Goal: Task Accomplishment & Management: Use online tool/utility

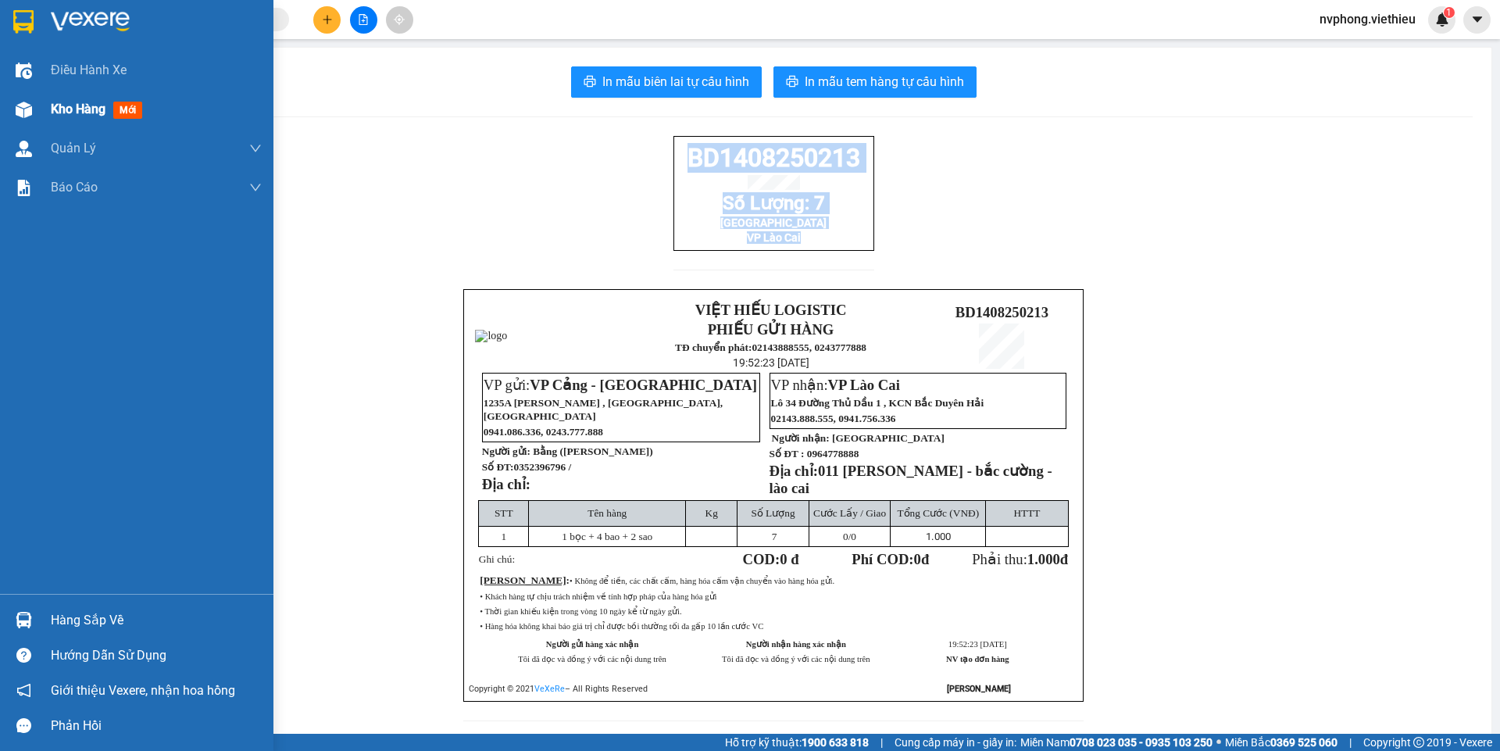
drag, startPoint x: 52, startPoint y: 118, endPoint x: 76, endPoint y: 118, distance: 23.4
click at [76, 118] on div "Kho hàng mới" at bounding box center [100, 109] width 98 height 20
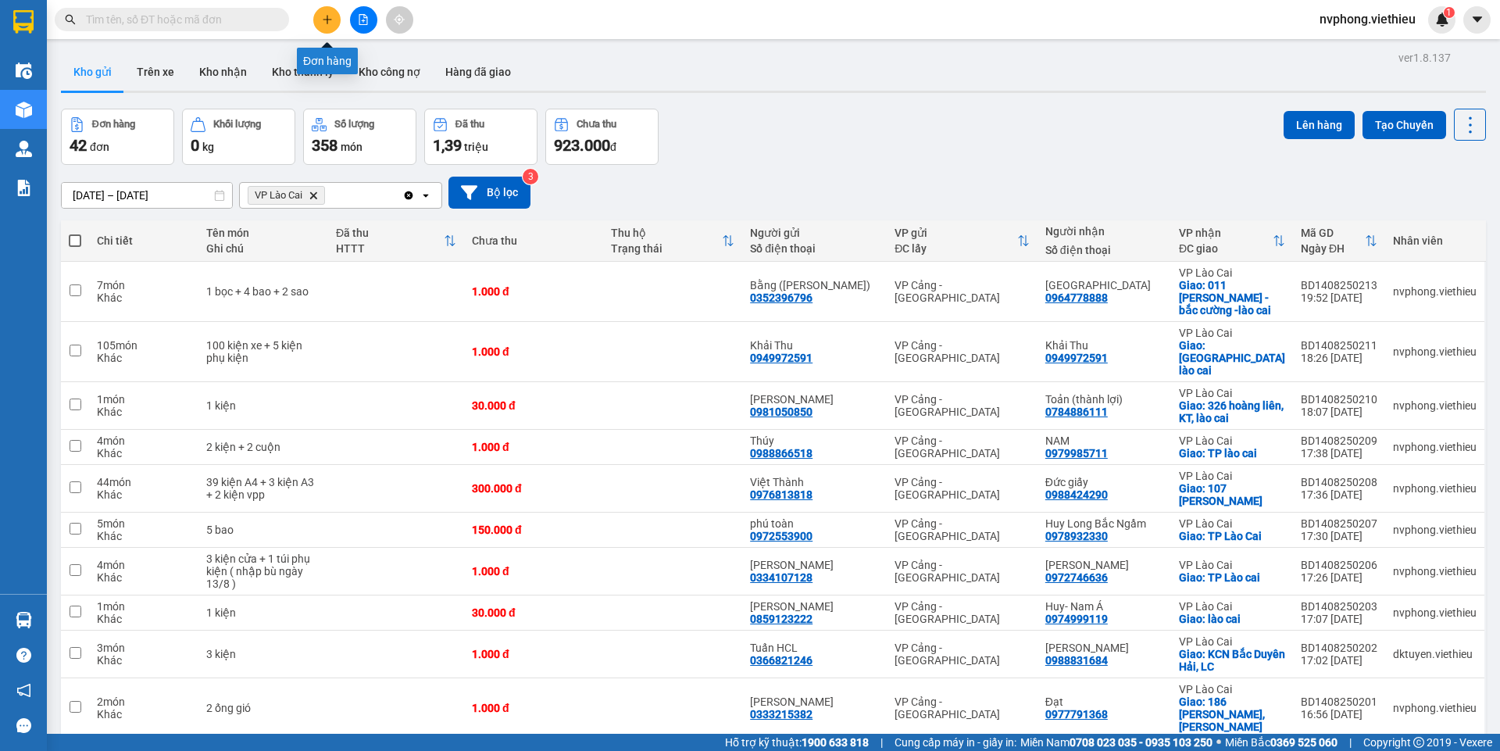
click at [330, 25] on button at bounding box center [326, 19] width 27 height 27
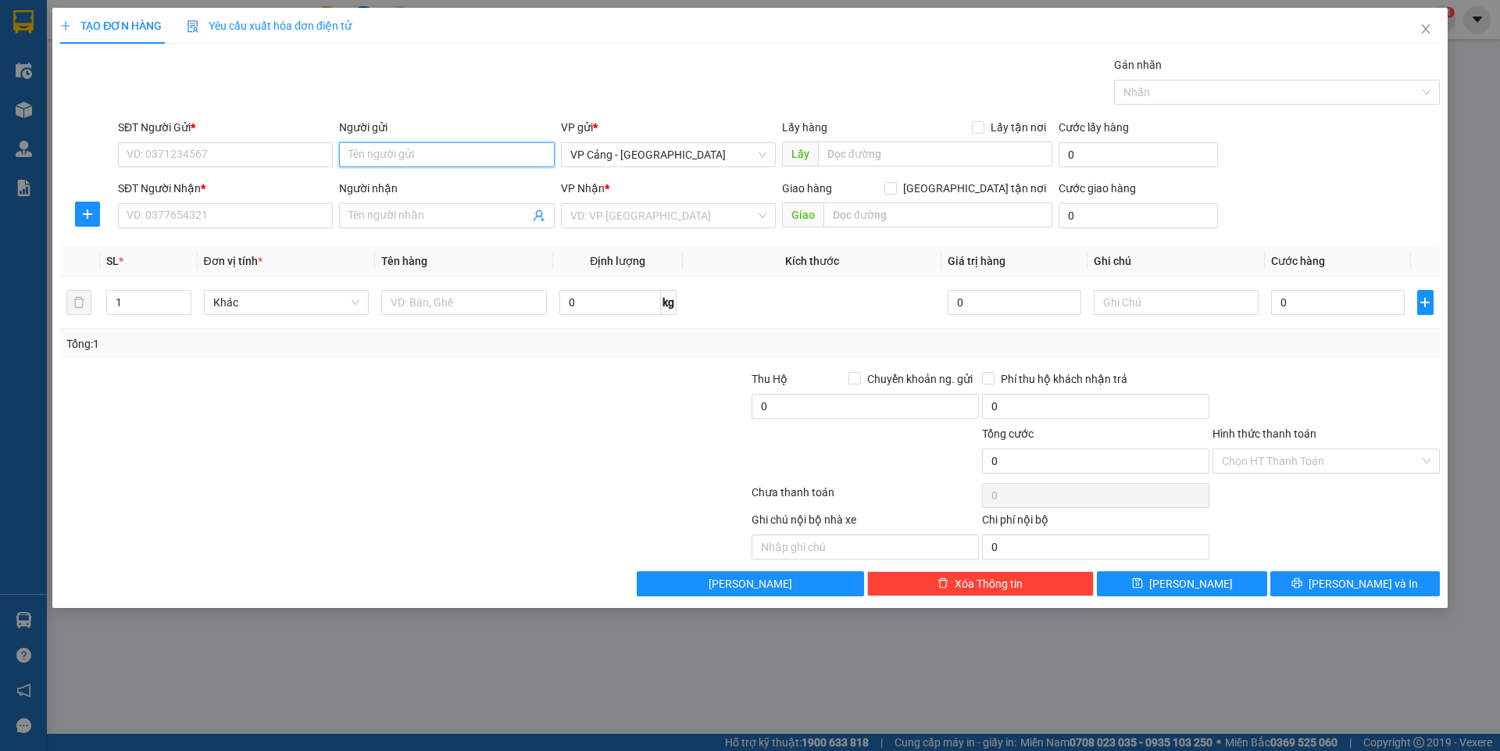
click at [375, 157] on input "Người gửi" at bounding box center [446, 154] width 215 height 25
type input "nam hải"
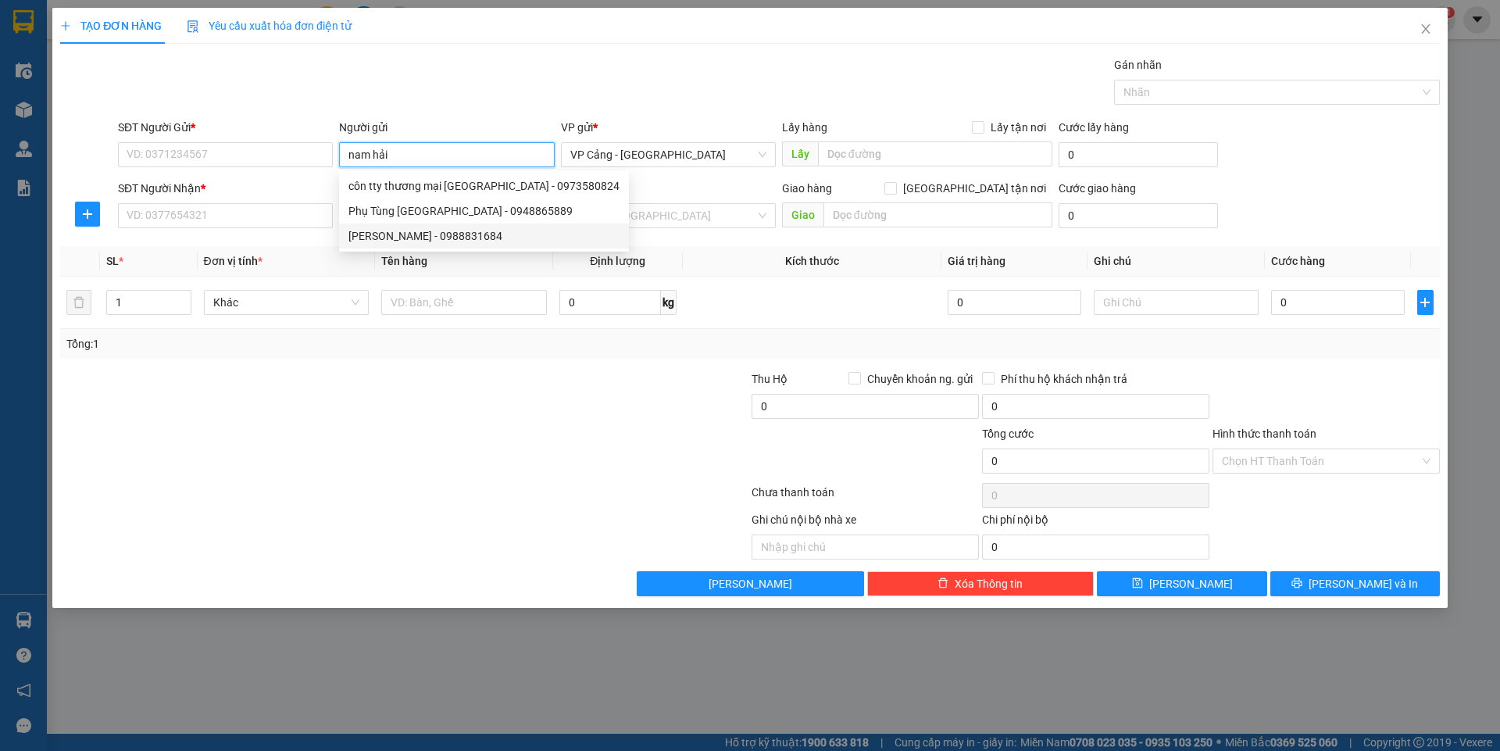
click at [422, 240] on div "[PERSON_NAME] - 0988831684" at bounding box center [483, 235] width 271 height 17
type input "0988831684"
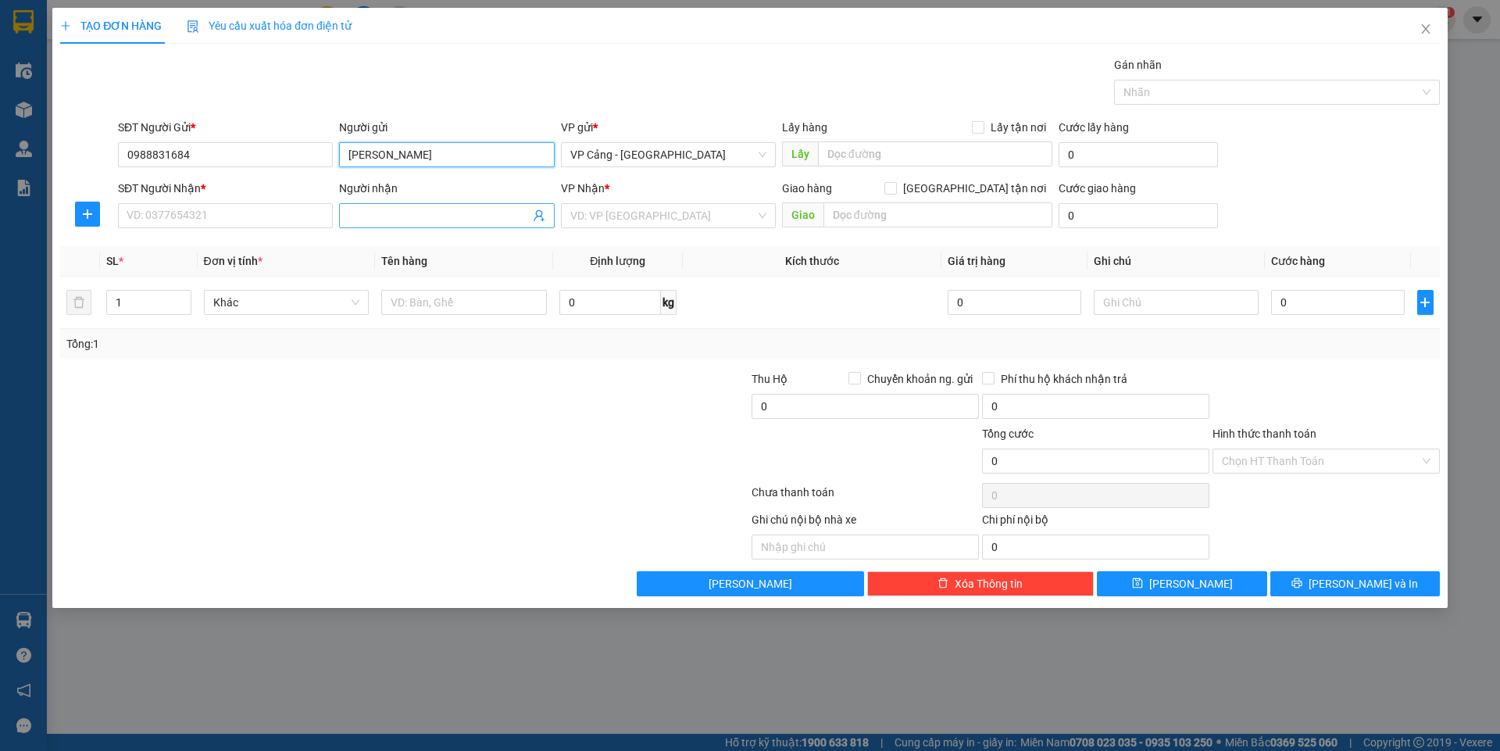
type input "[PERSON_NAME]"
click at [360, 220] on input "Người nhận" at bounding box center [438, 215] width 180 height 17
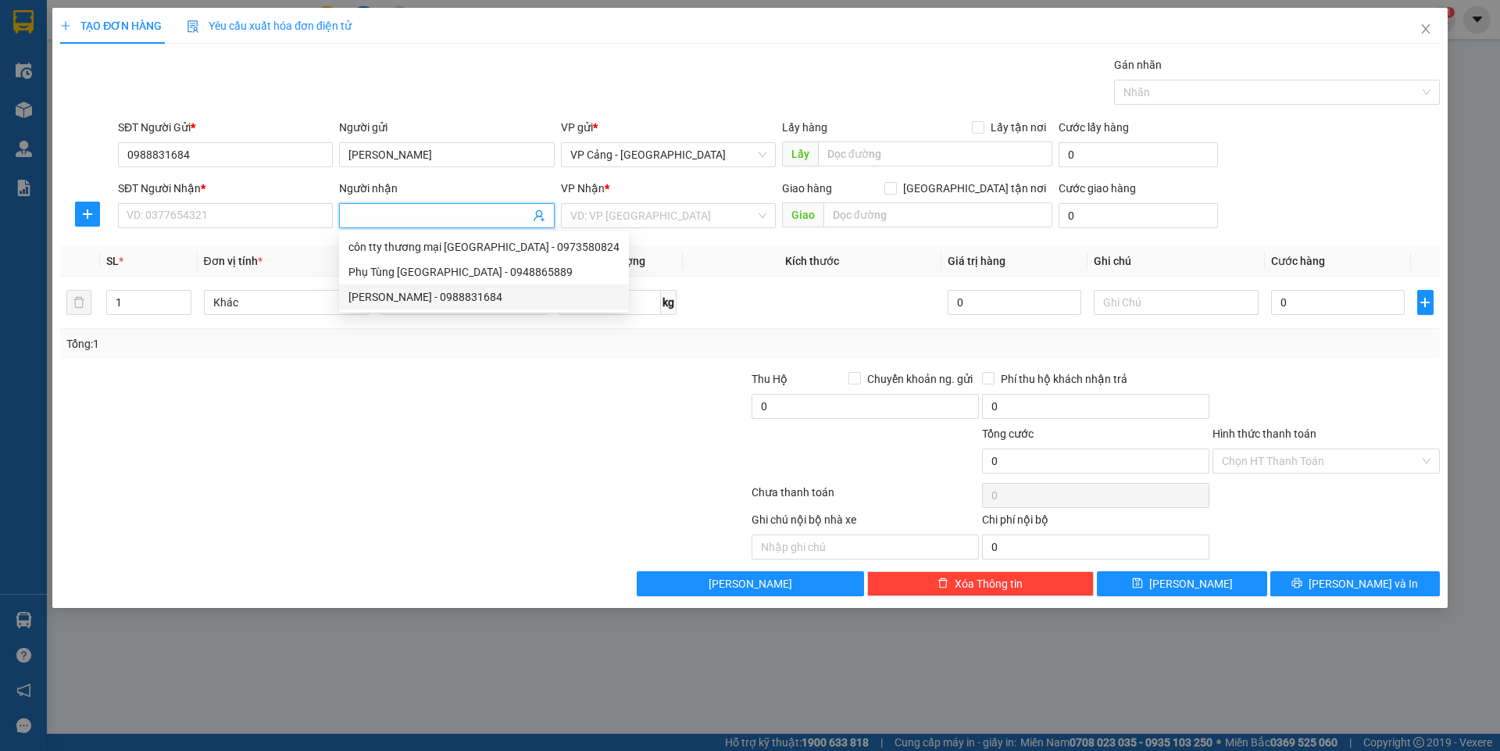
click at [393, 302] on div "[PERSON_NAME] - 0988831684" at bounding box center [483, 296] width 271 height 17
type input "0988831684"
type input "[PERSON_NAME]"
checkbox input "true"
type input "KCN Bắc Duyên Hải, LC"
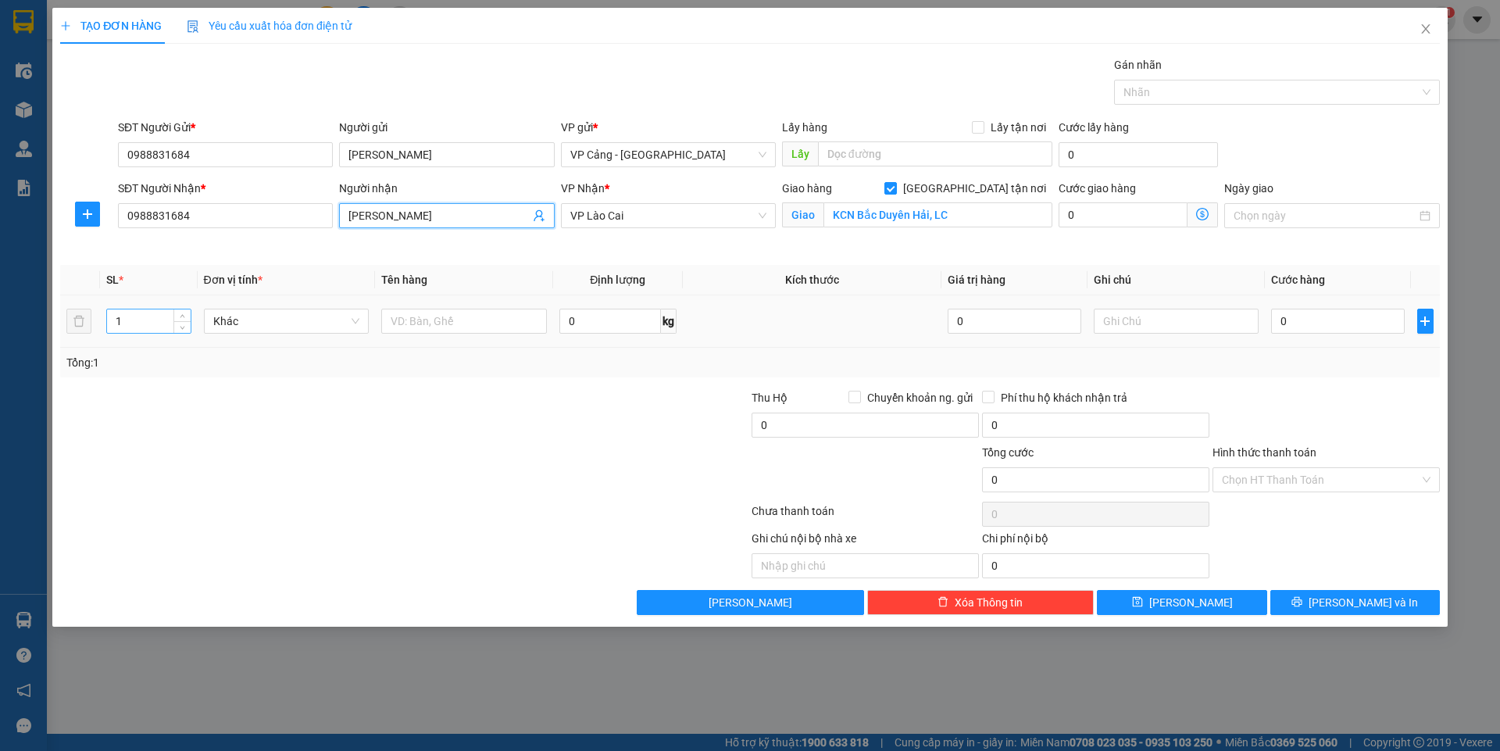
click at [161, 317] on input "1" at bounding box center [148, 320] width 83 height 23
type input "2"
click at [448, 325] on input "text" at bounding box center [464, 321] width 166 height 25
type input "2 kiện"
click at [1291, 322] on input "0" at bounding box center [1337, 321] width 133 height 25
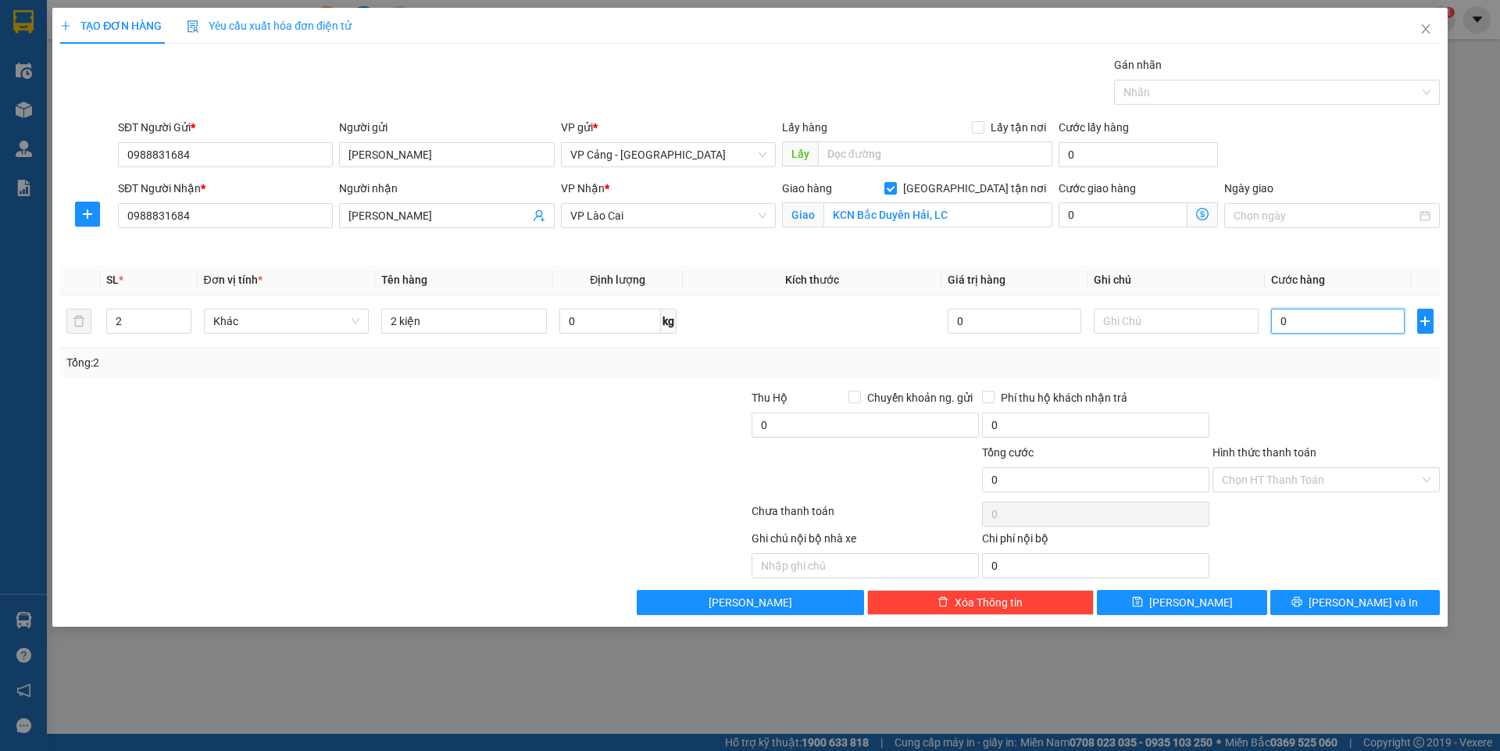
type input "5"
type input "50"
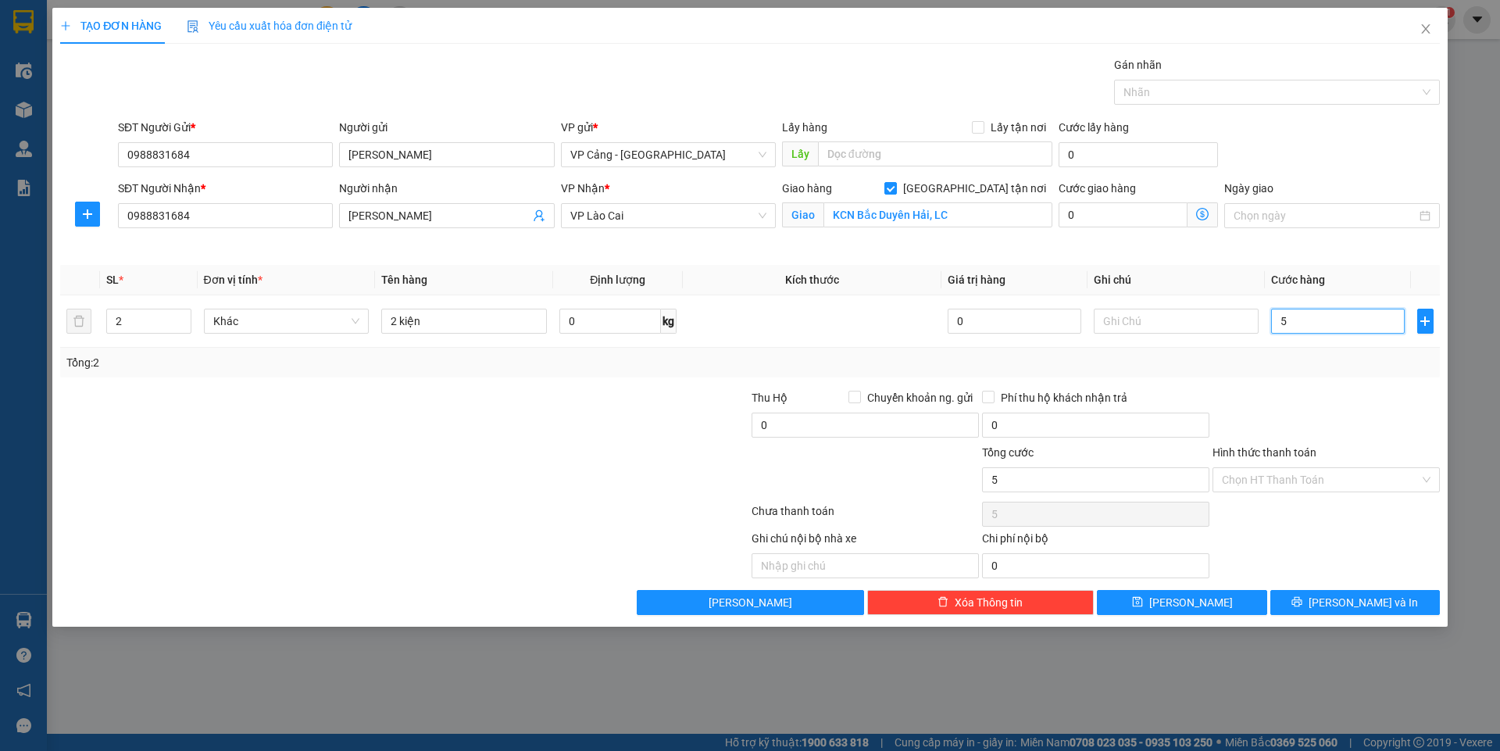
type input "50"
type input "50.000"
click at [1359, 590] on button "[PERSON_NAME] và In" at bounding box center [1355, 602] width 170 height 25
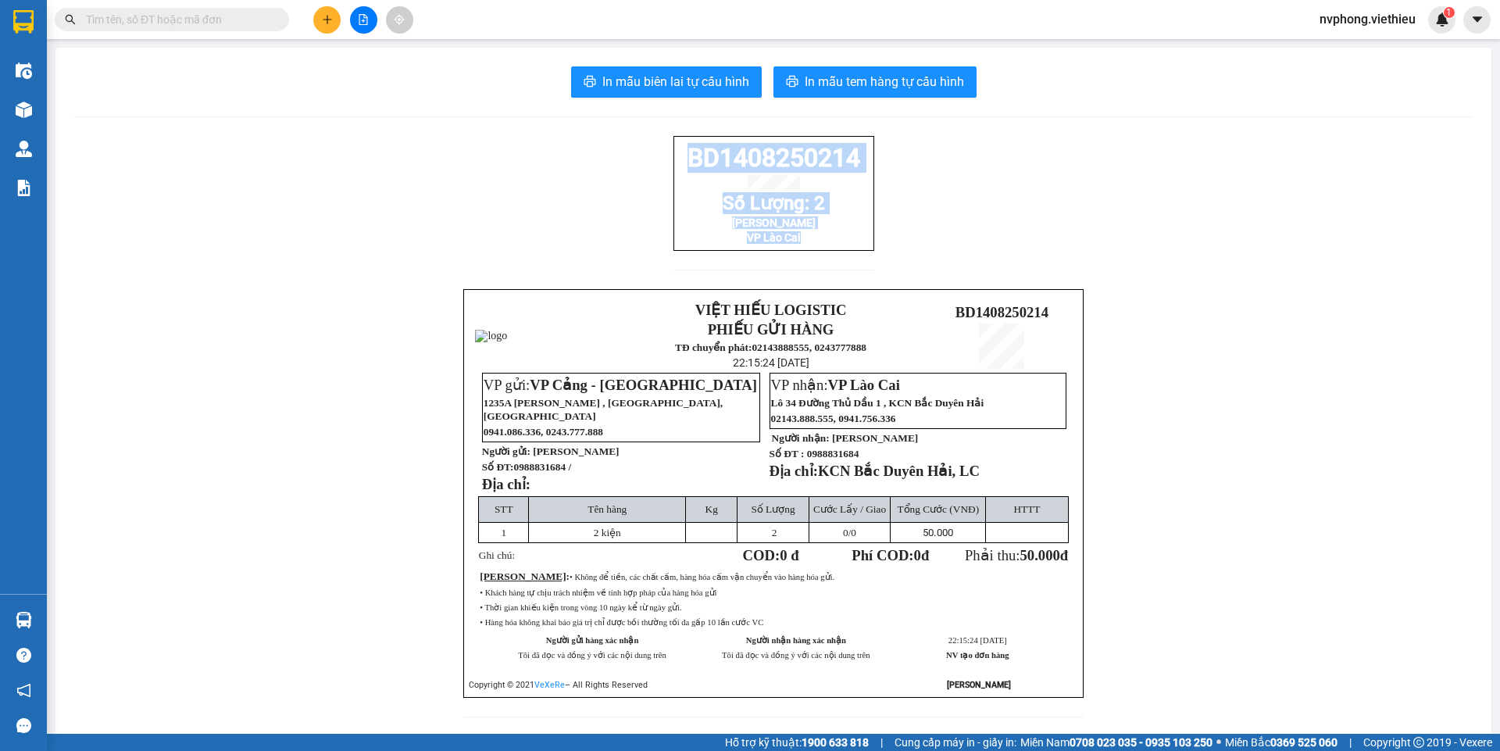
drag, startPoint x: 854, startPoint y: 252, endPoint x: 676, endPoint y: 166, distance: 197.4
click at [676, 166] on div "BD1408250214 Số Lượng: 2 Nam Hải VP [GEOGRAPHIC_DATA]" at bounding box center [773, 193] width 201 height 115
copy div "BD1408250214 Số Lượng: 2 Nam Hải VP [GEOGRAPHIC_DATA]"
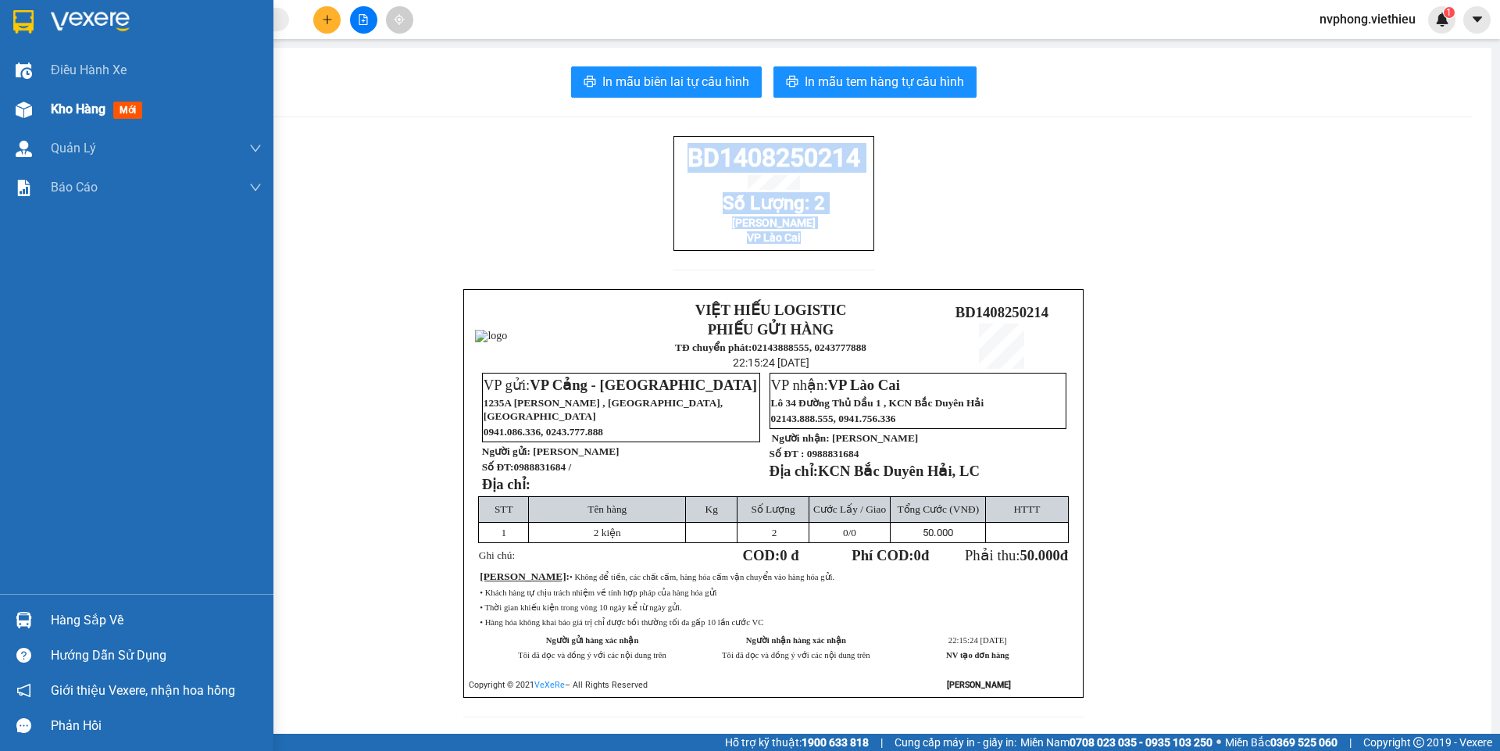
click at [22, 106] on img at bounding box center [24, 110] width 16 height 16
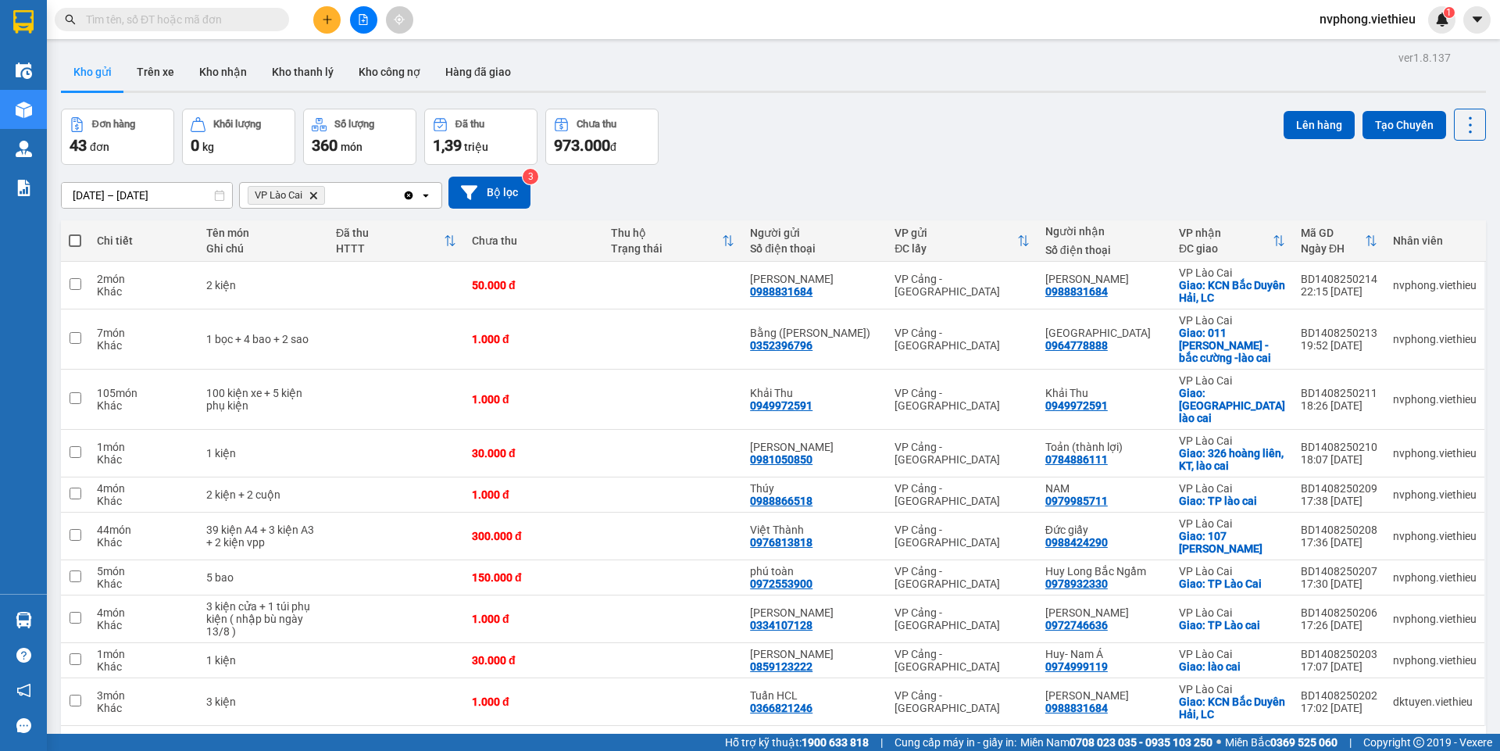
click at [224, 28] on span at bounding box center [172, 19] width 234 height 23
click at [148, 30] on span at bounding box center [172, 19] width 234 height 23
click at [141, 22] on input "text" at bounding box center [178, 19] width 184 height 17
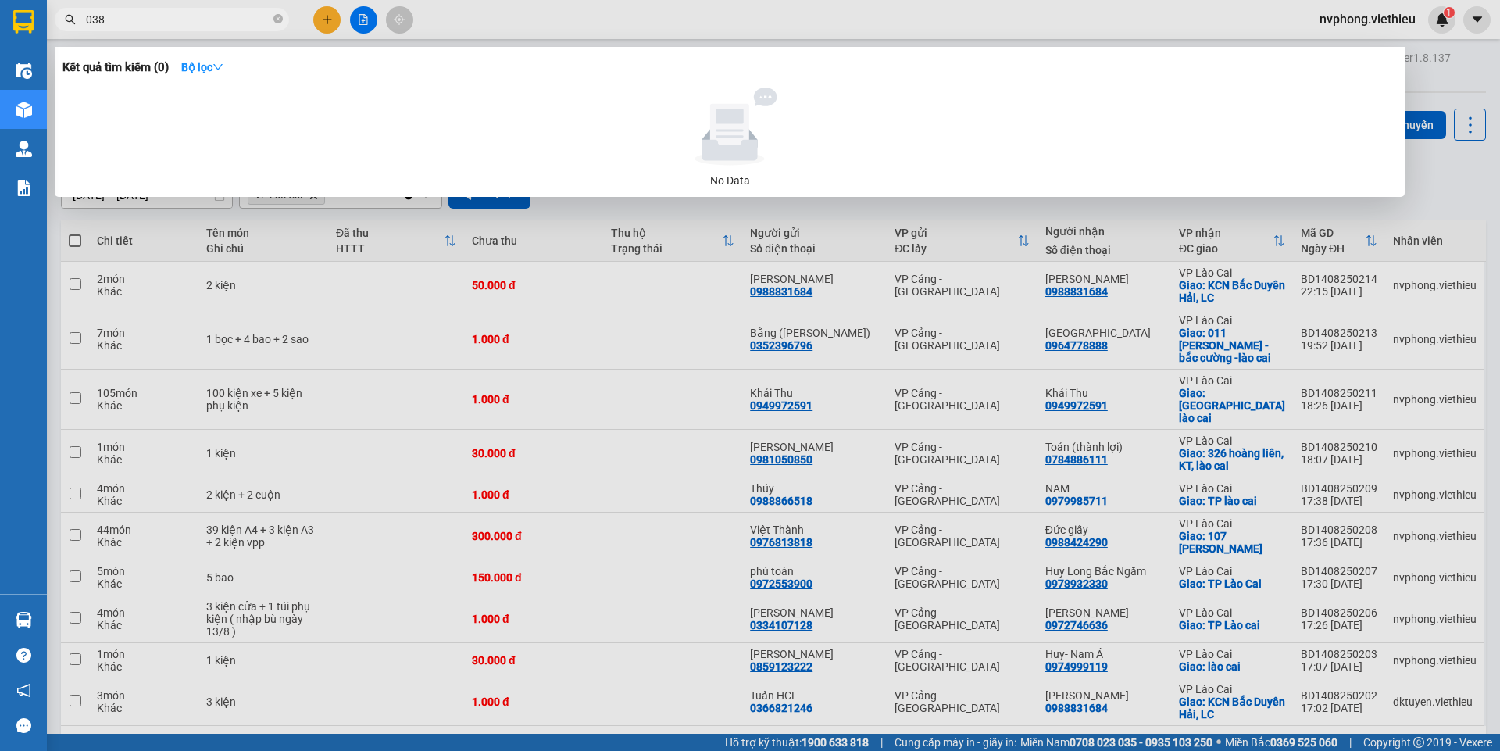
type input "0388"
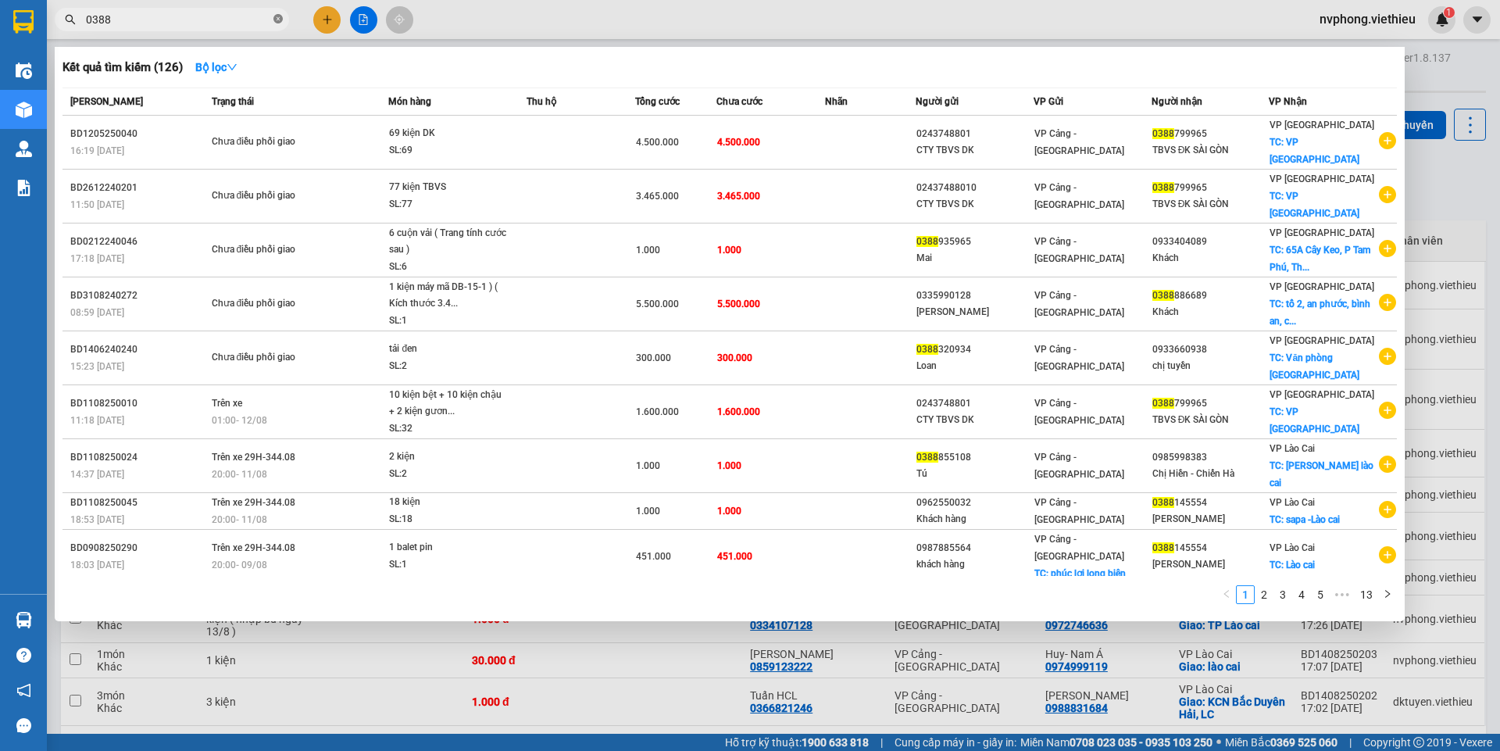
click at [277, 18] on icon "close-circle" at bounding box center [277, 18] width 9 height 9
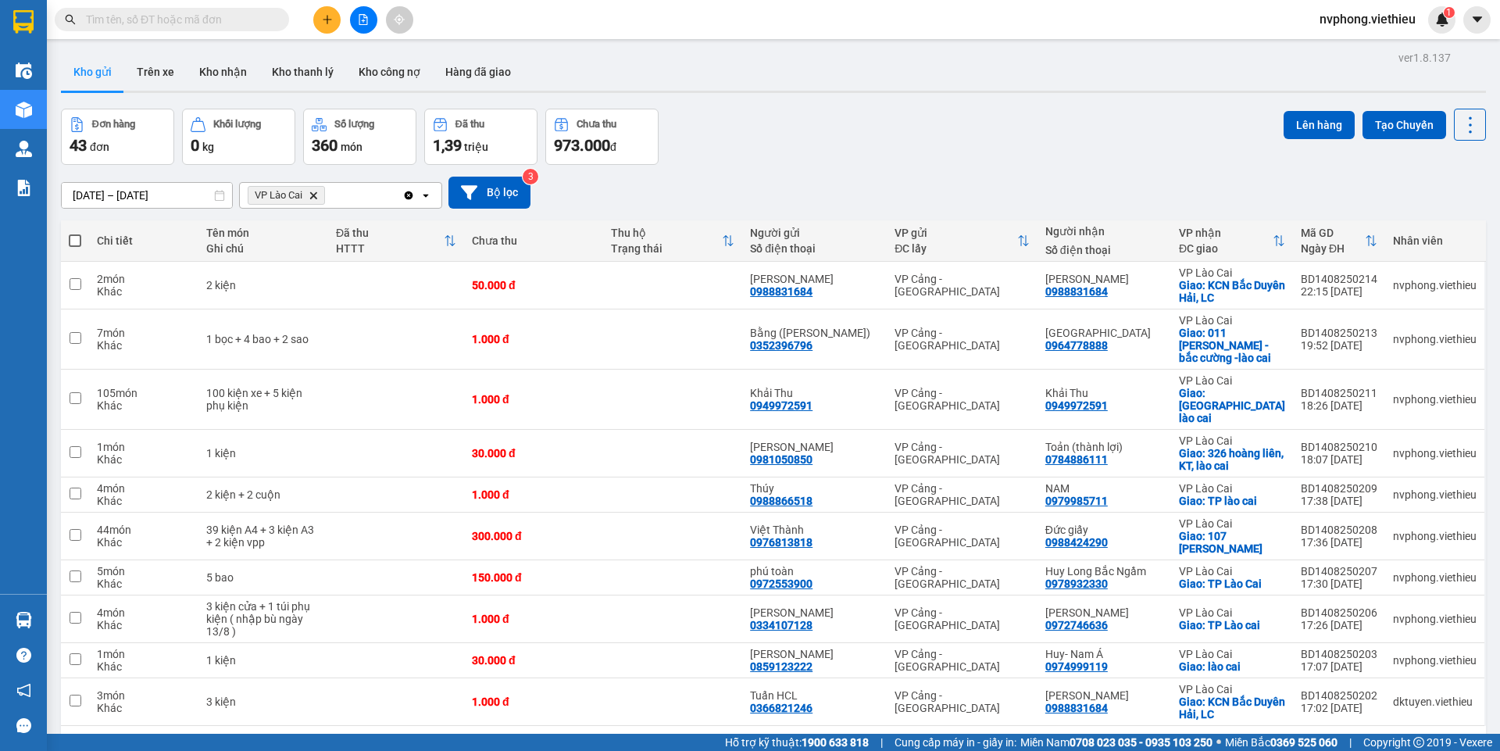
click at [77, 237] on span at bounding box center [75, 240] width 12 height 12
click at [75, 233] on input "checkbox" at bounding box center [75, 233] width 0 height 0
checkbox input "true"
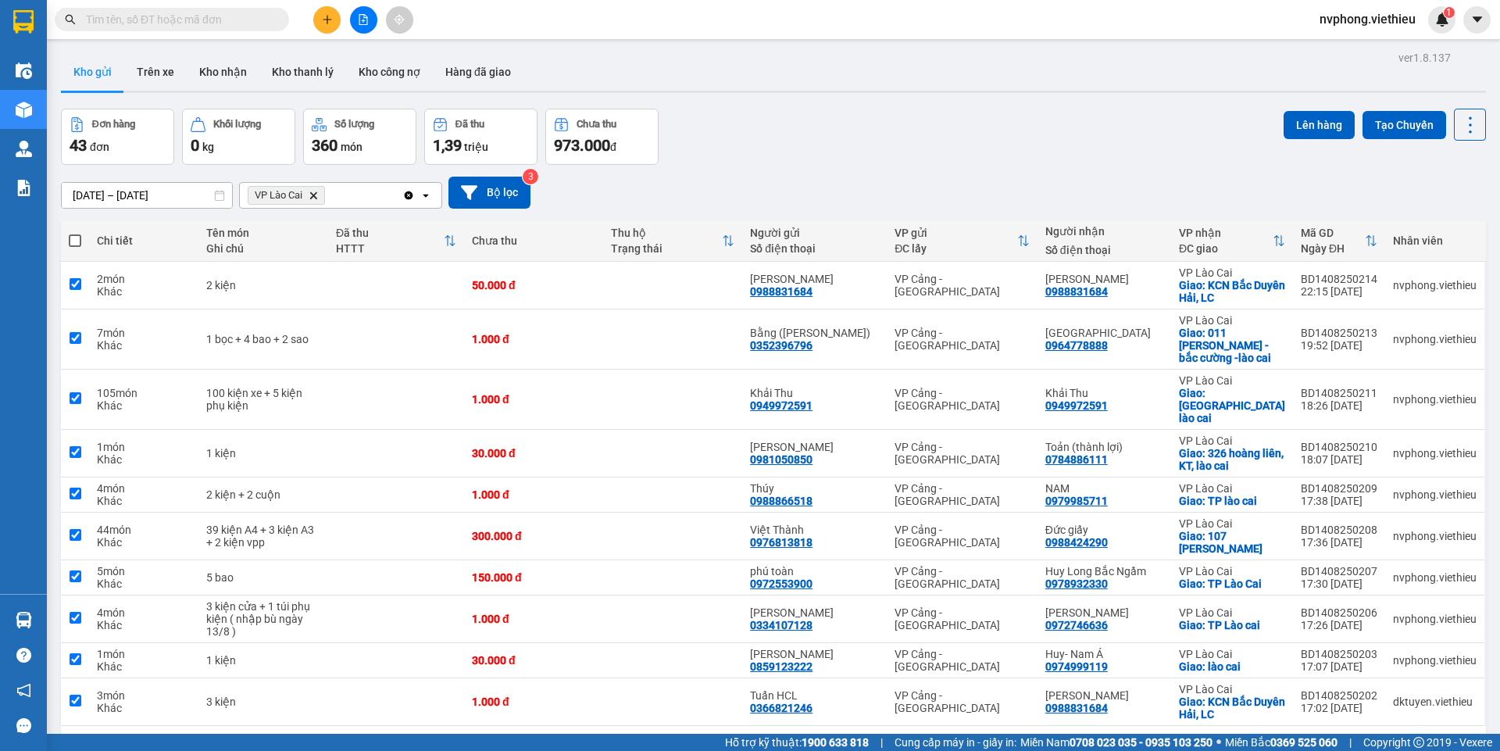
checkbox input "true"
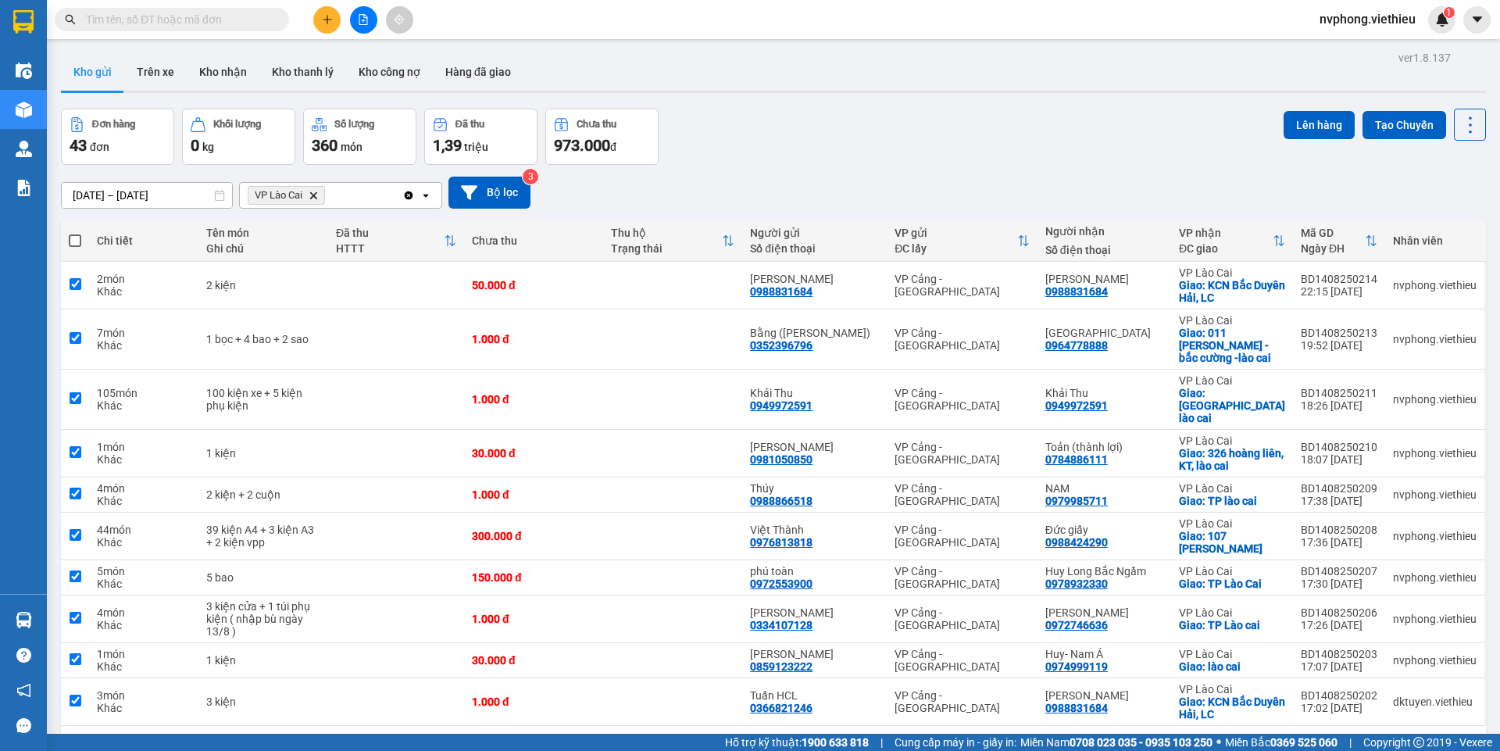
checkbox input "true"
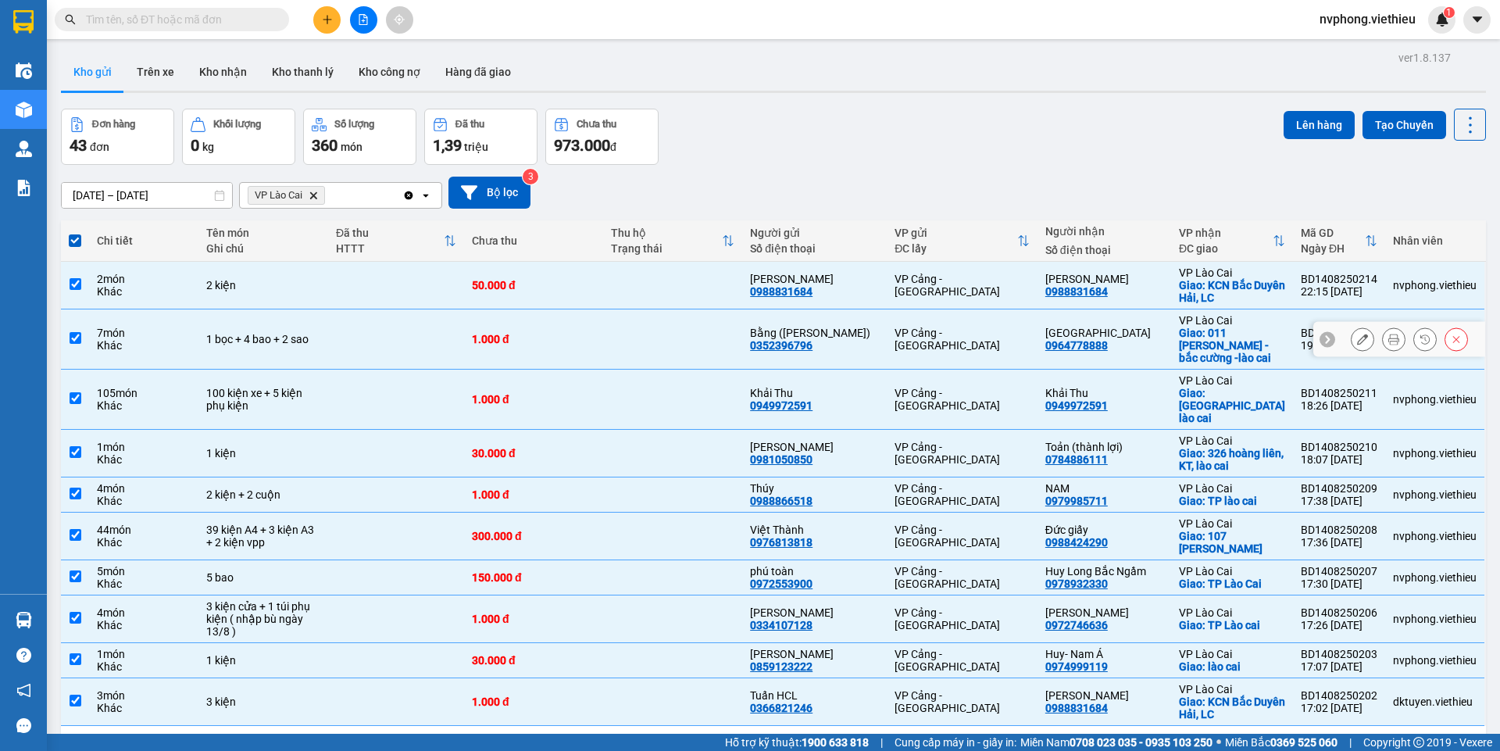
scroll to position [72, 0]
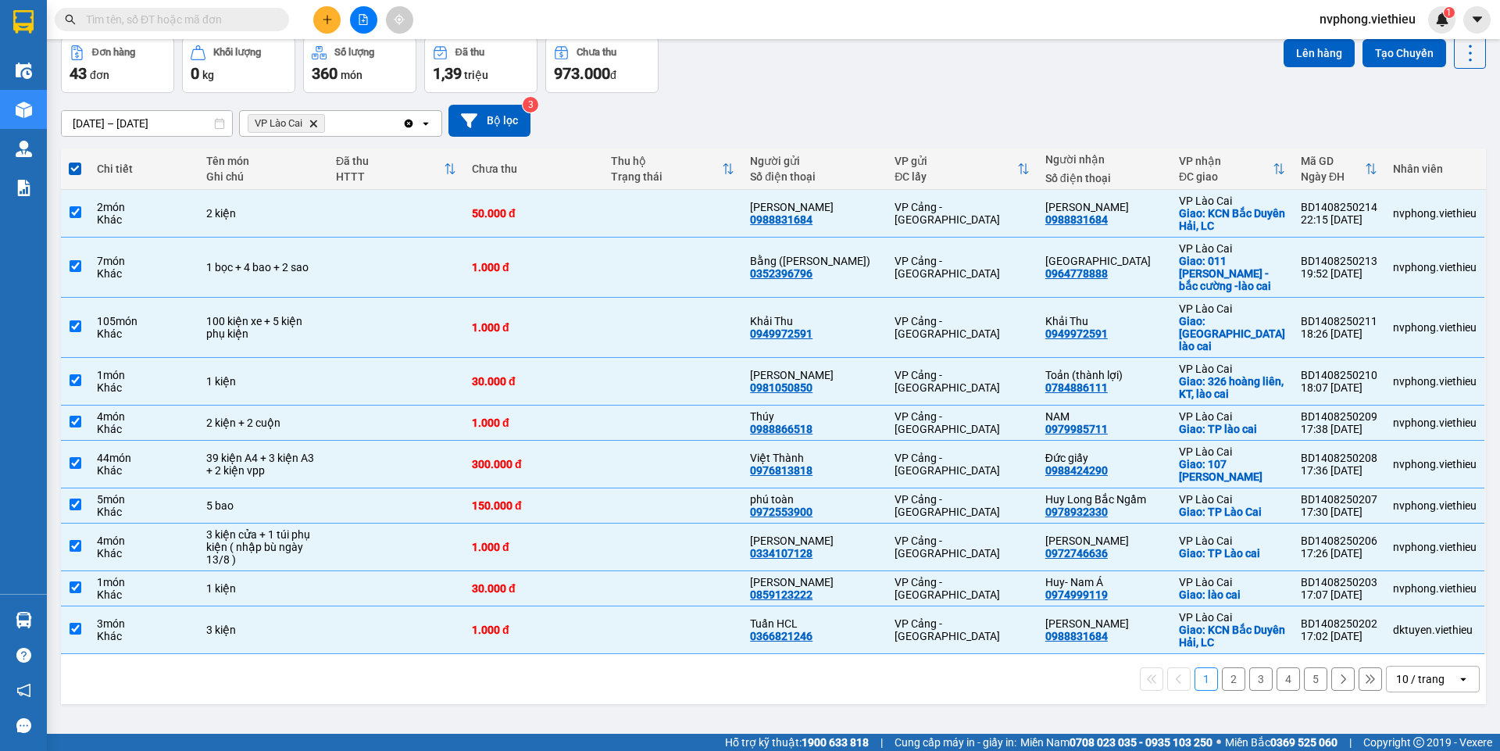
click at [1410, 671] on div "10 / trang" at bounding box center [1420, 679] width 48 height 16
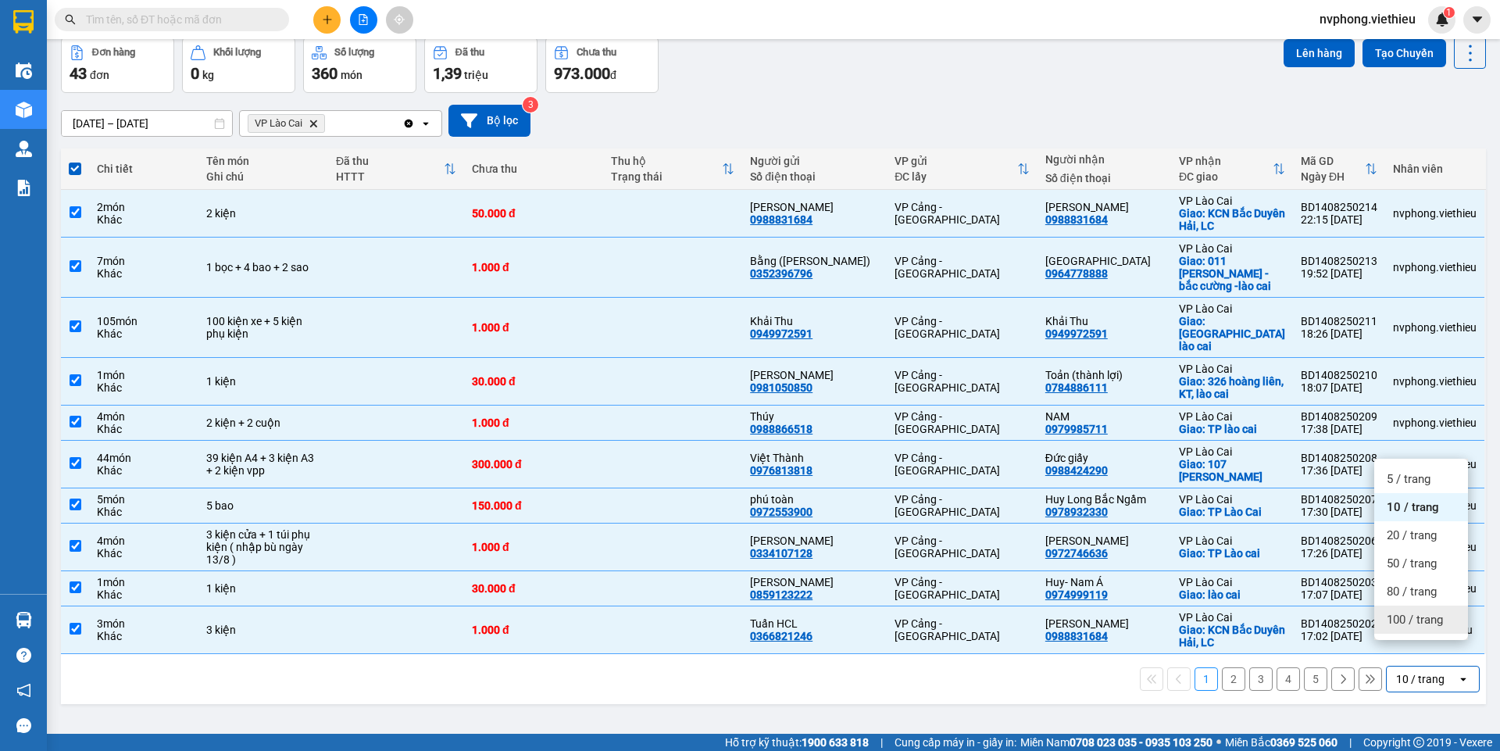
click at [1429, 622] on span "100 / trang" at bounding box center [1415, 620] width 56 height 16
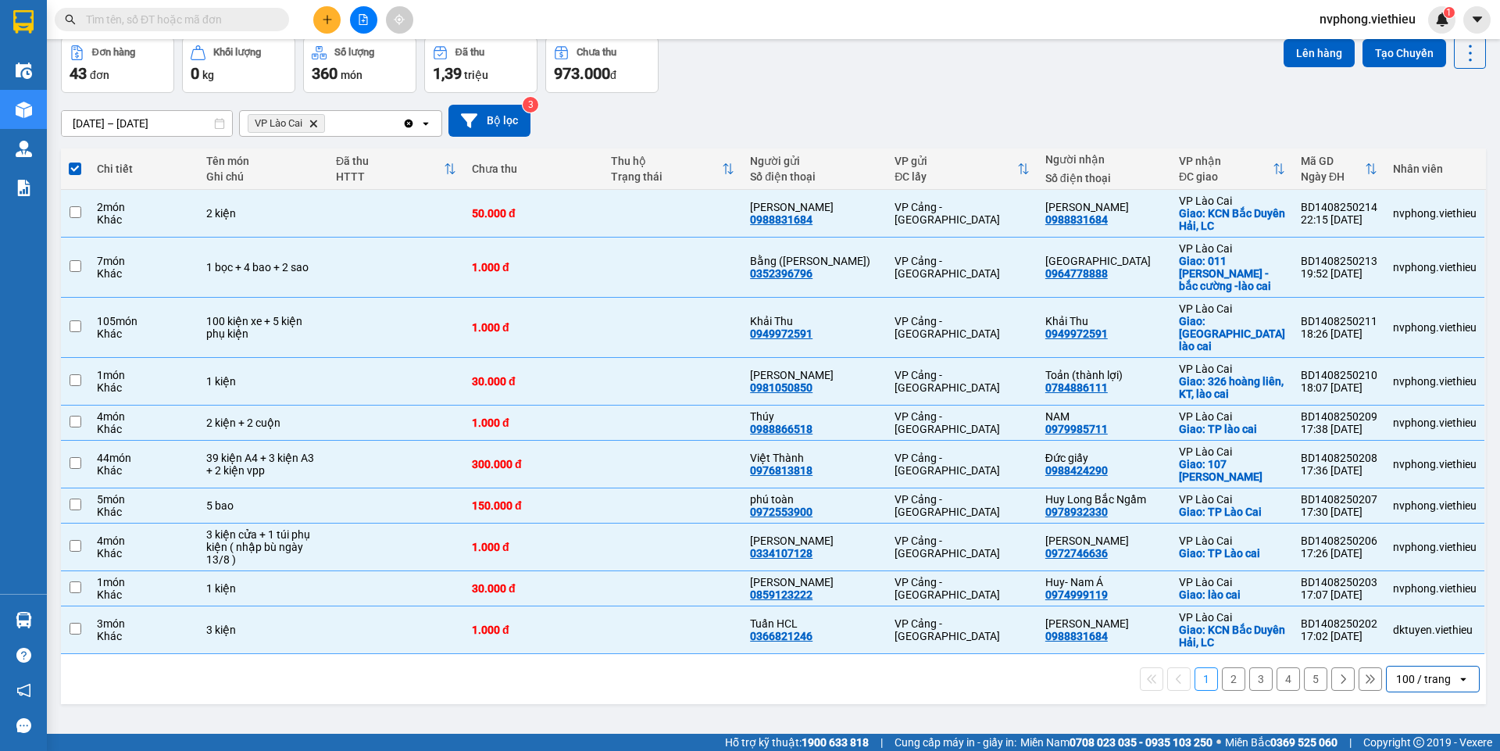
checkbox input "false"
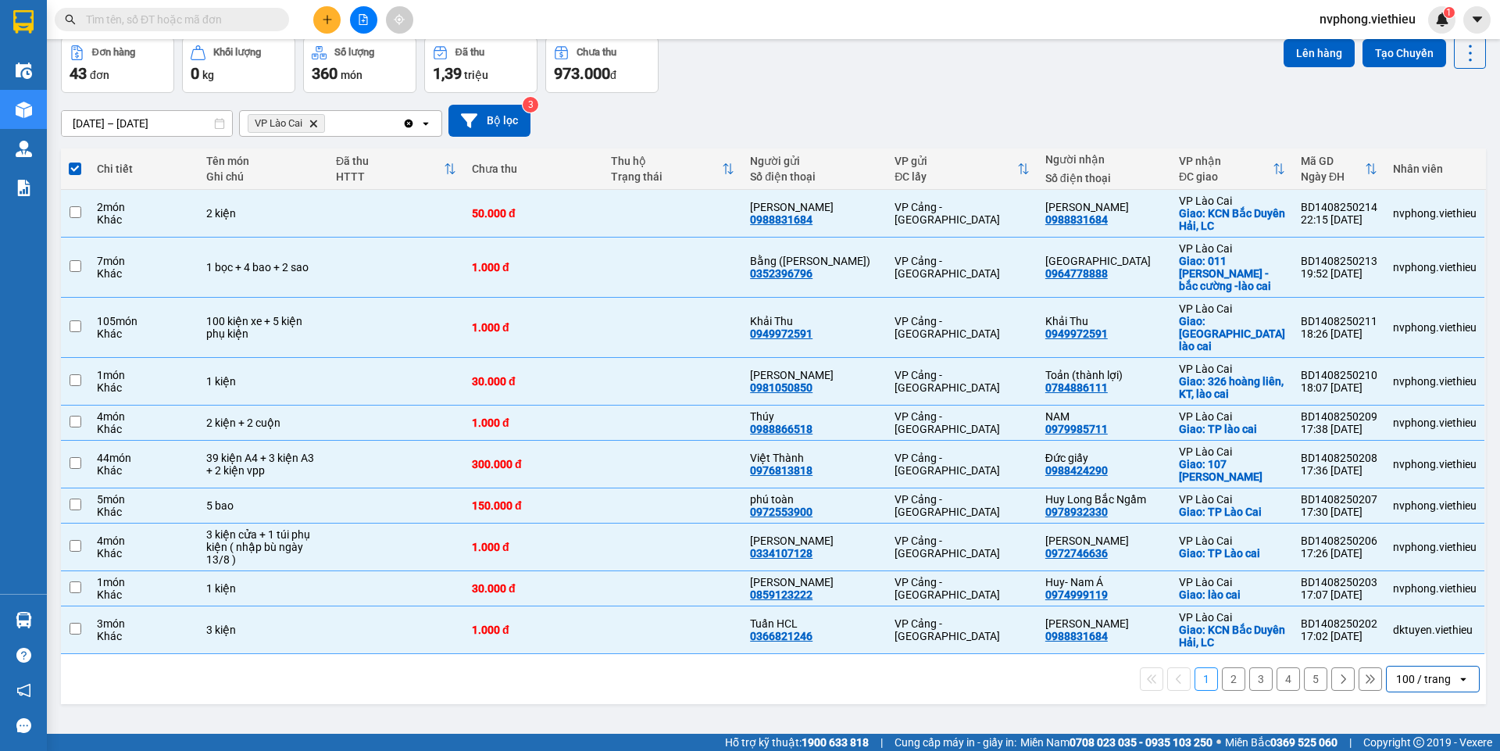
checkbox input "false"
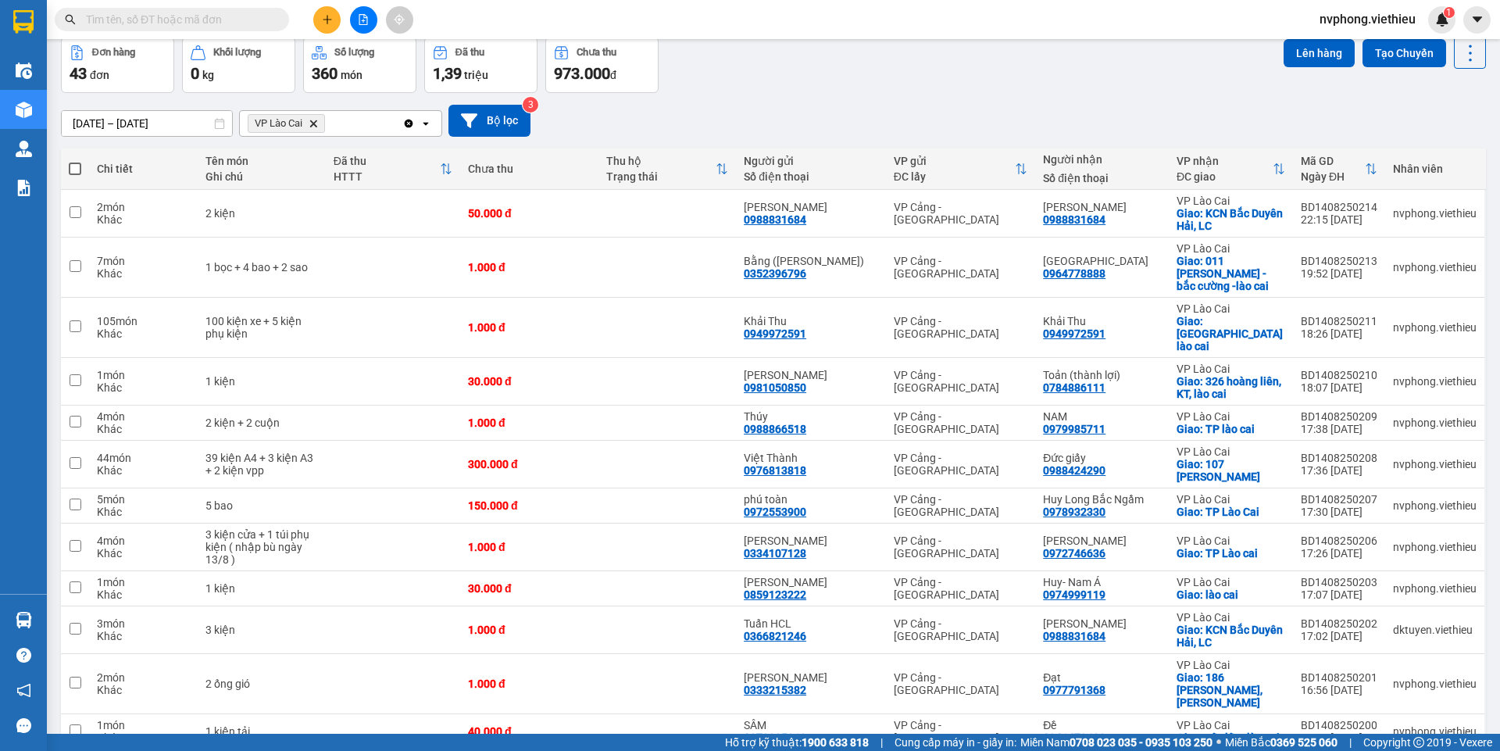
click at [78, 167] on span at bounding box center [75, 168] width 12 height 12
click at [75, 161] on input "checkbox" at bounding box center [75, 161] width 0 height 0
checkbox input "true"
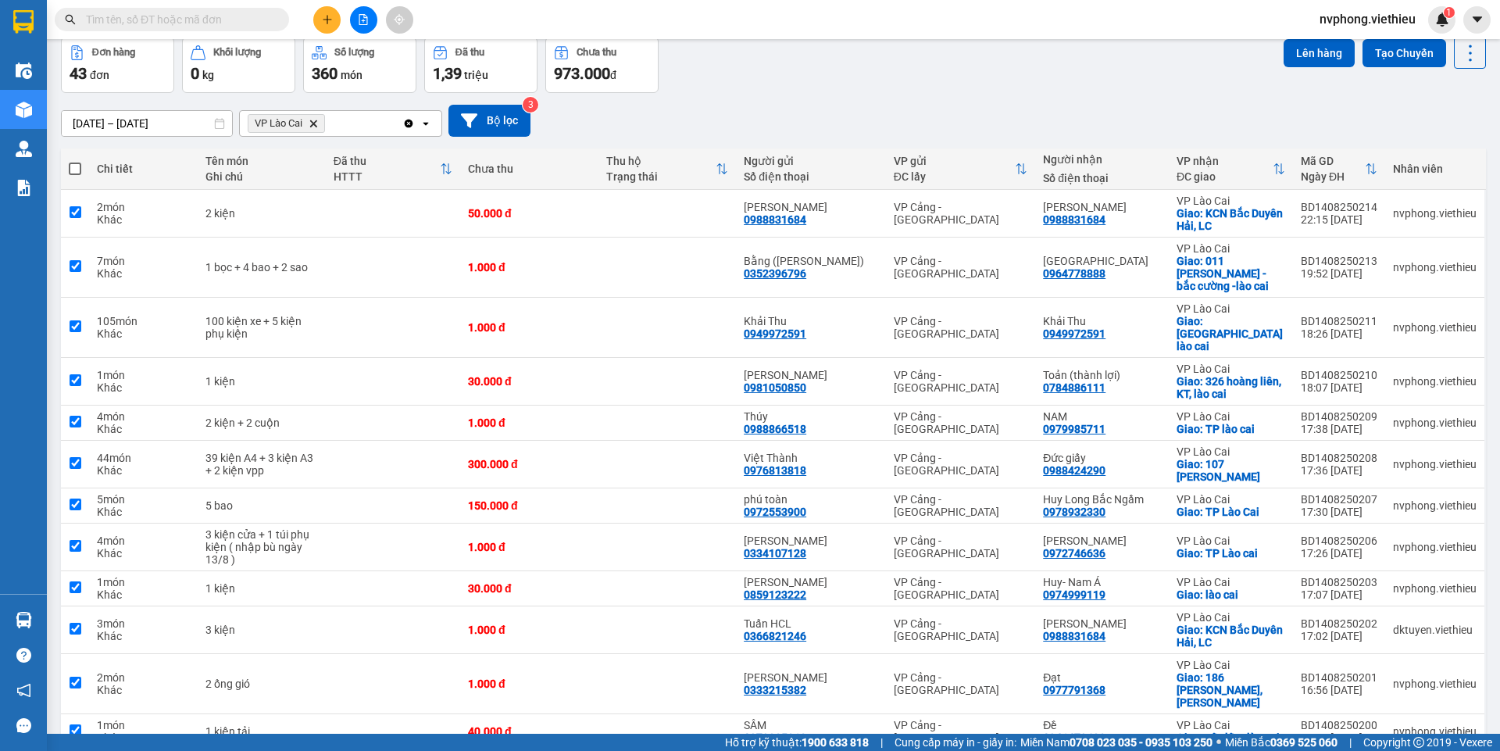
checkbox input "true"
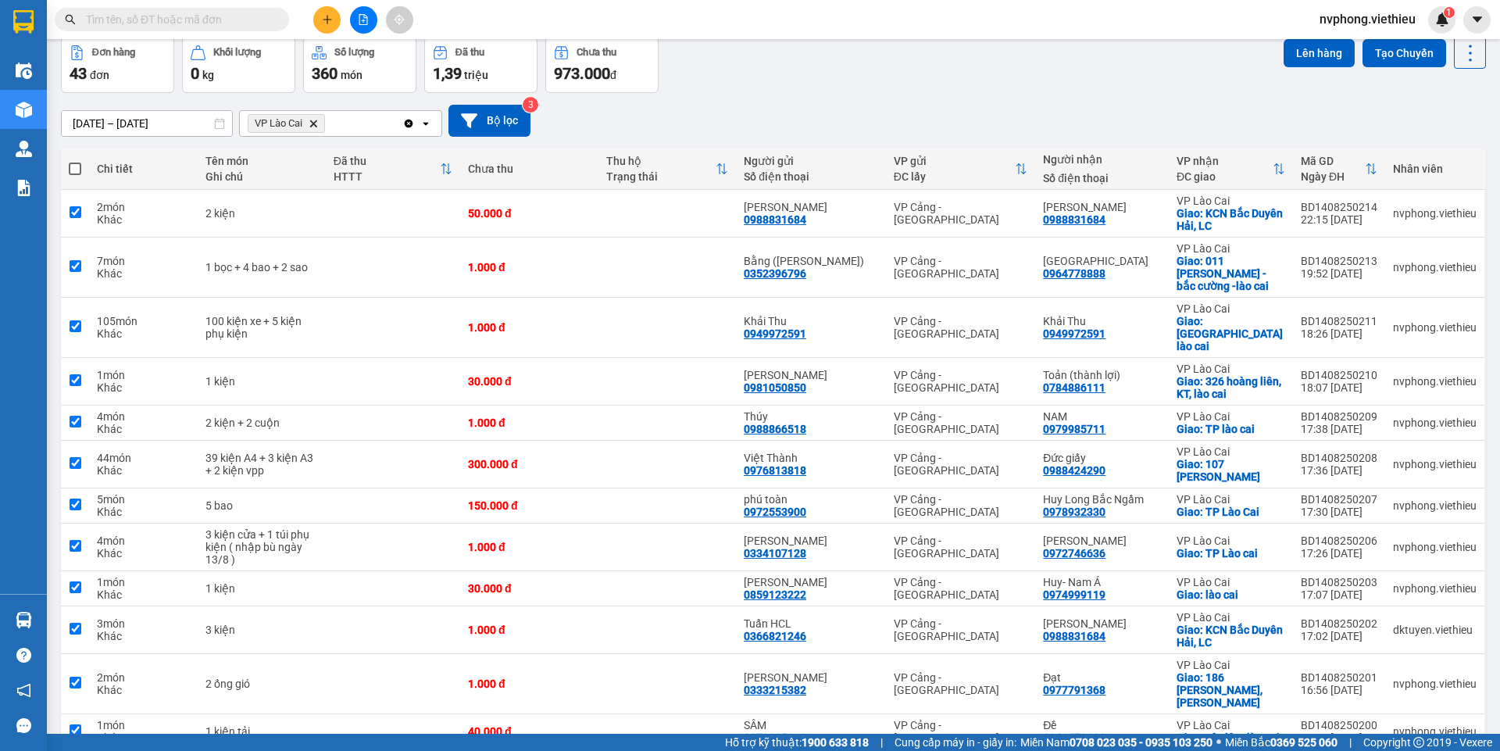
checkbox input "true"
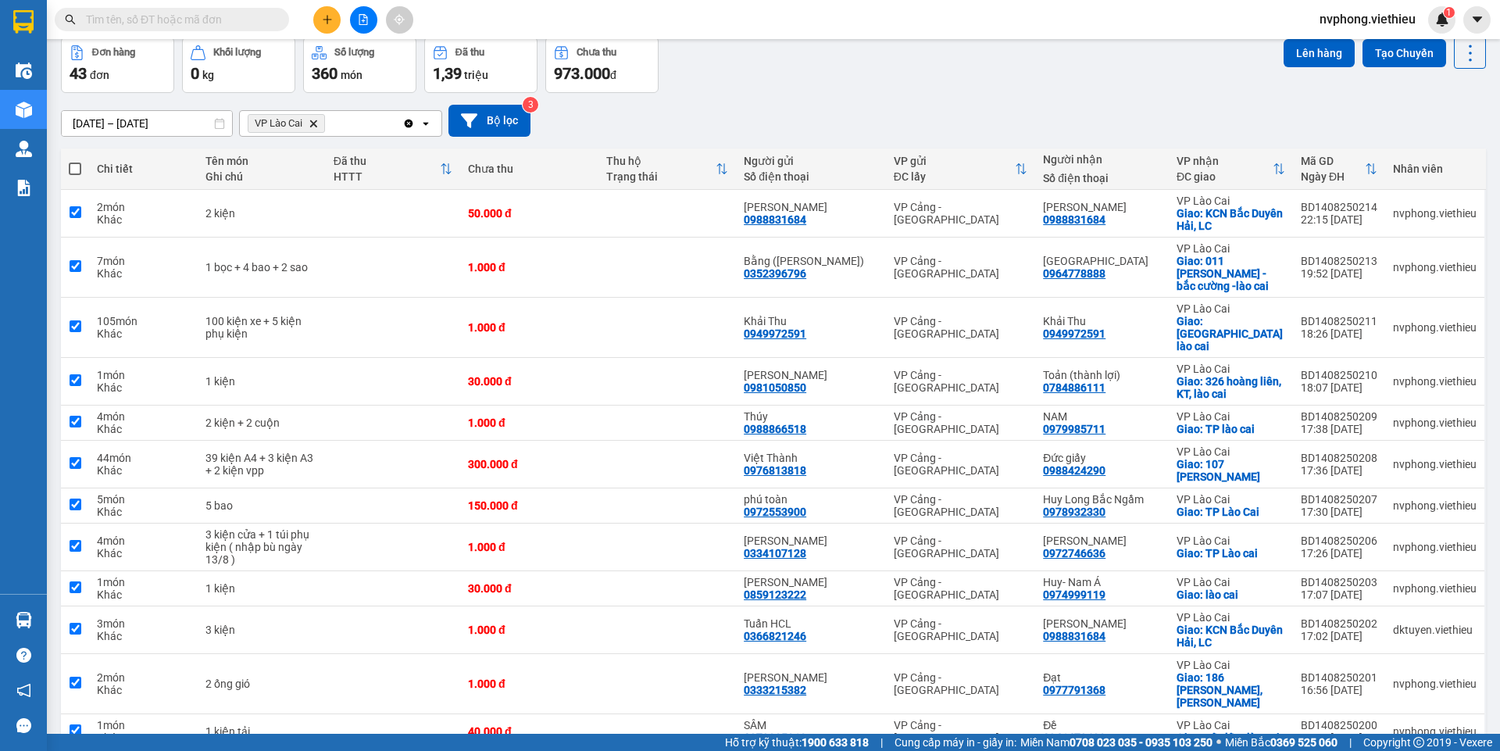
checkbox input "true"
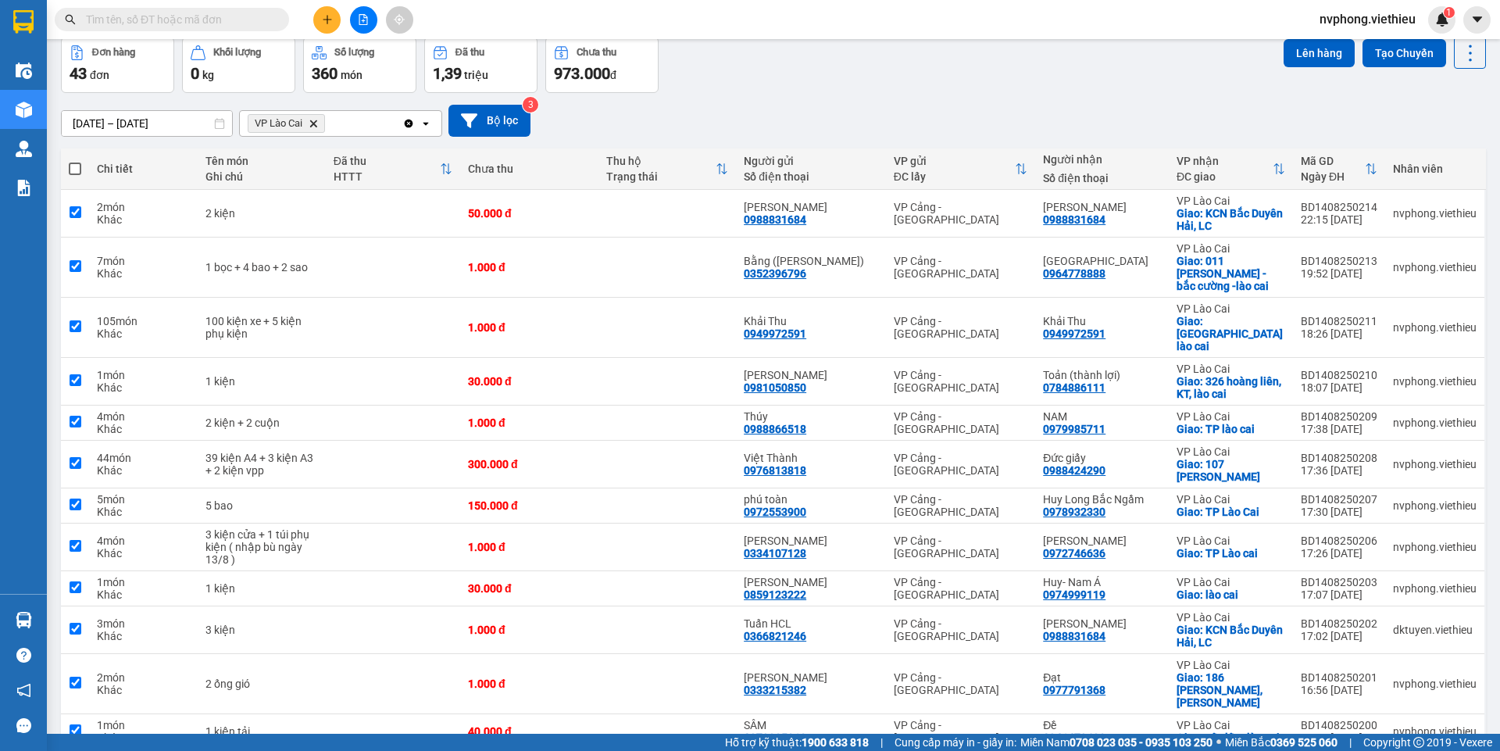
checkbox input "true"
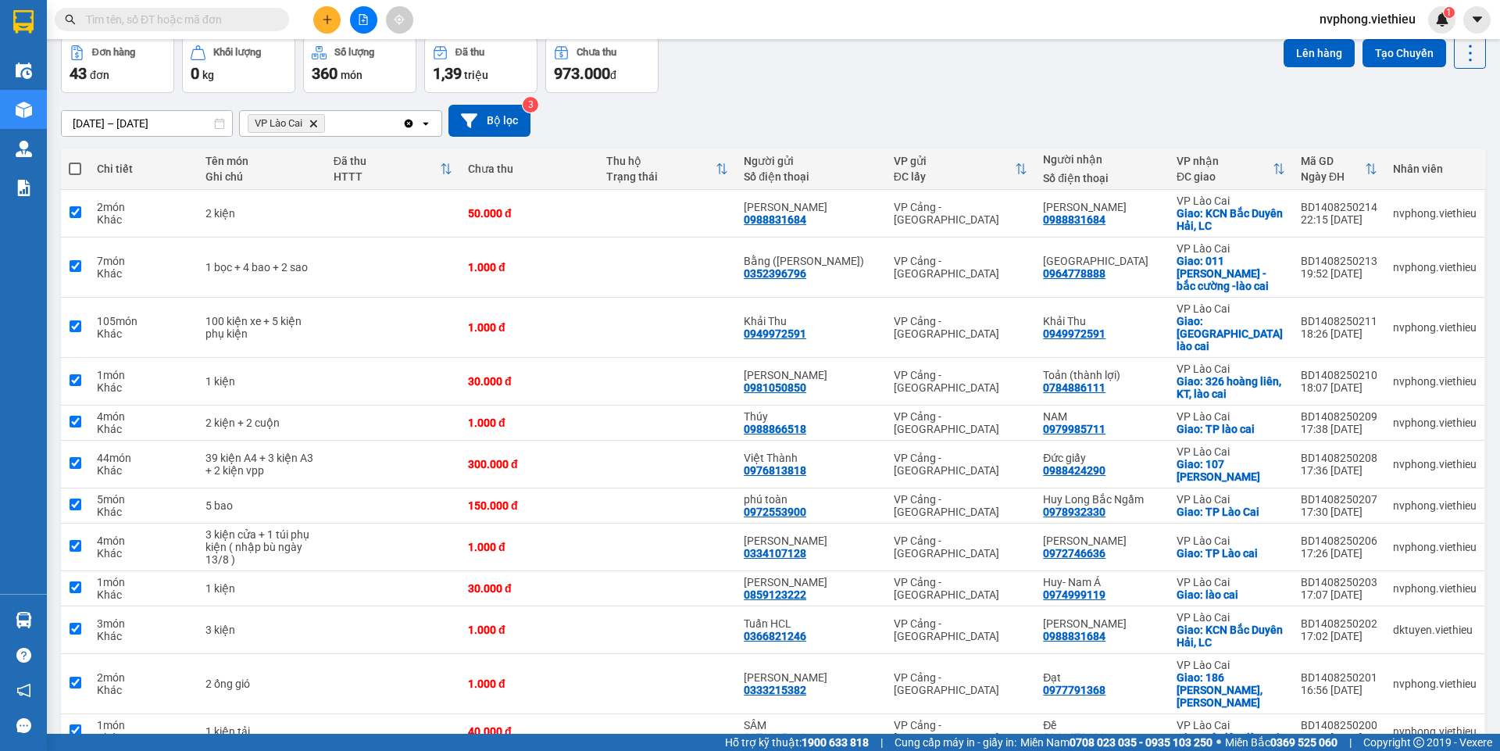
checkbox input "true"
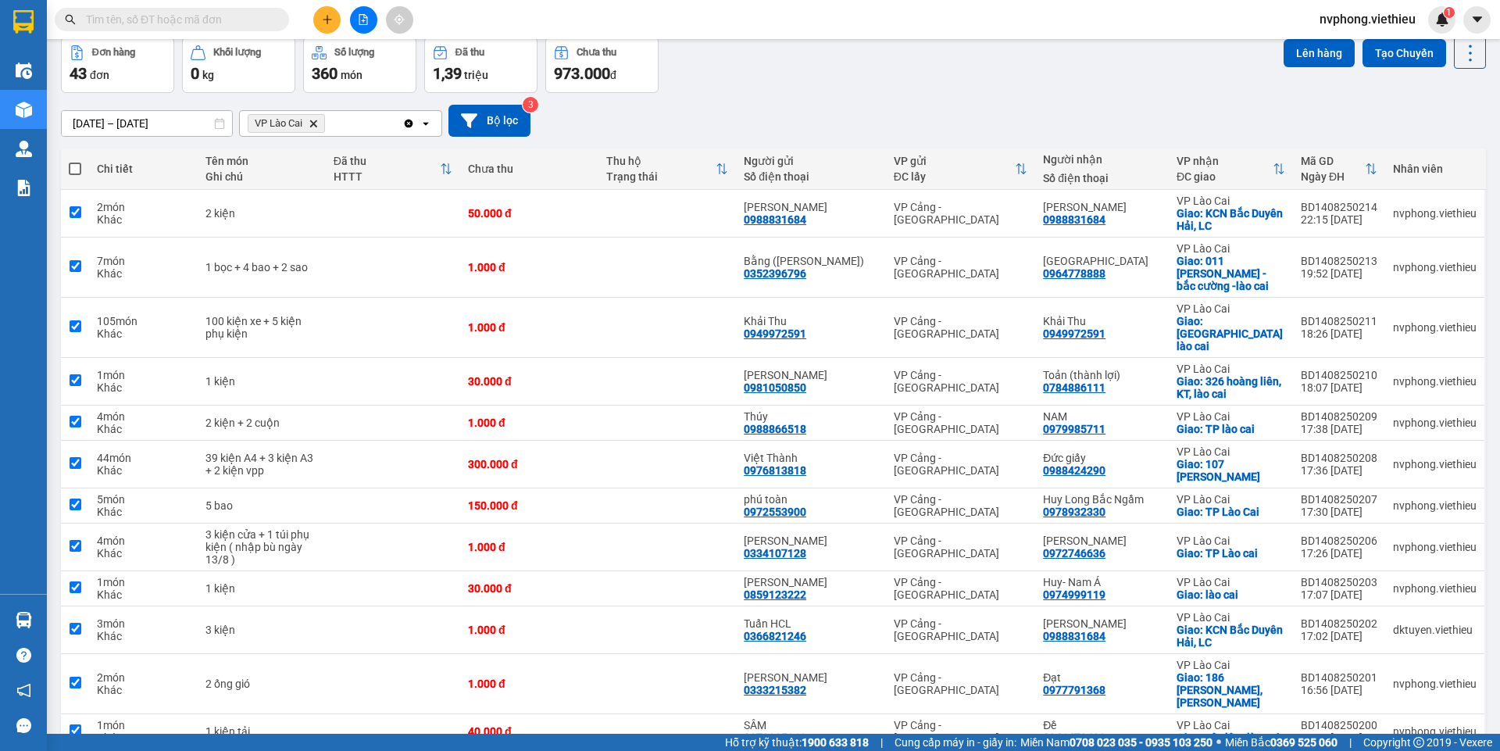
checkbox input "true"
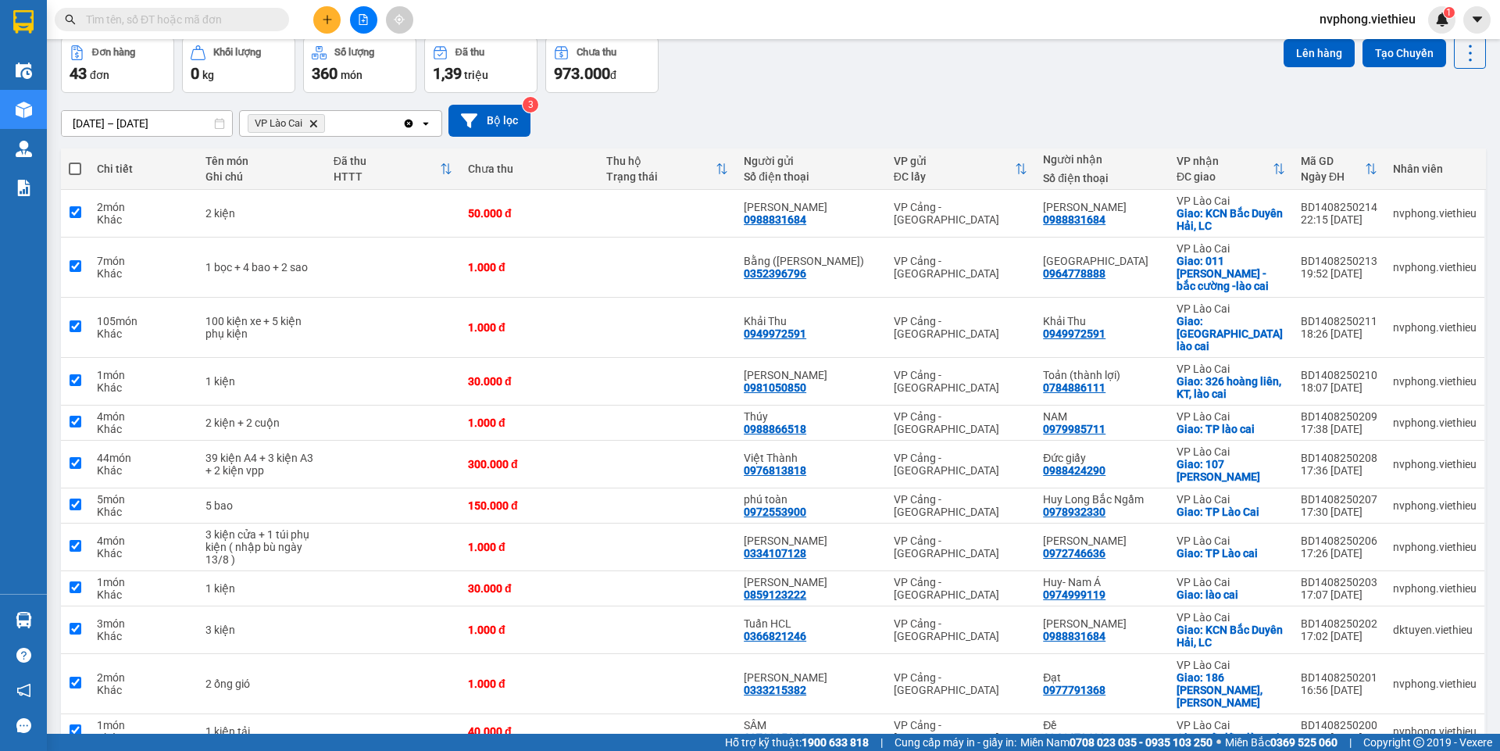
checkbox input "true"
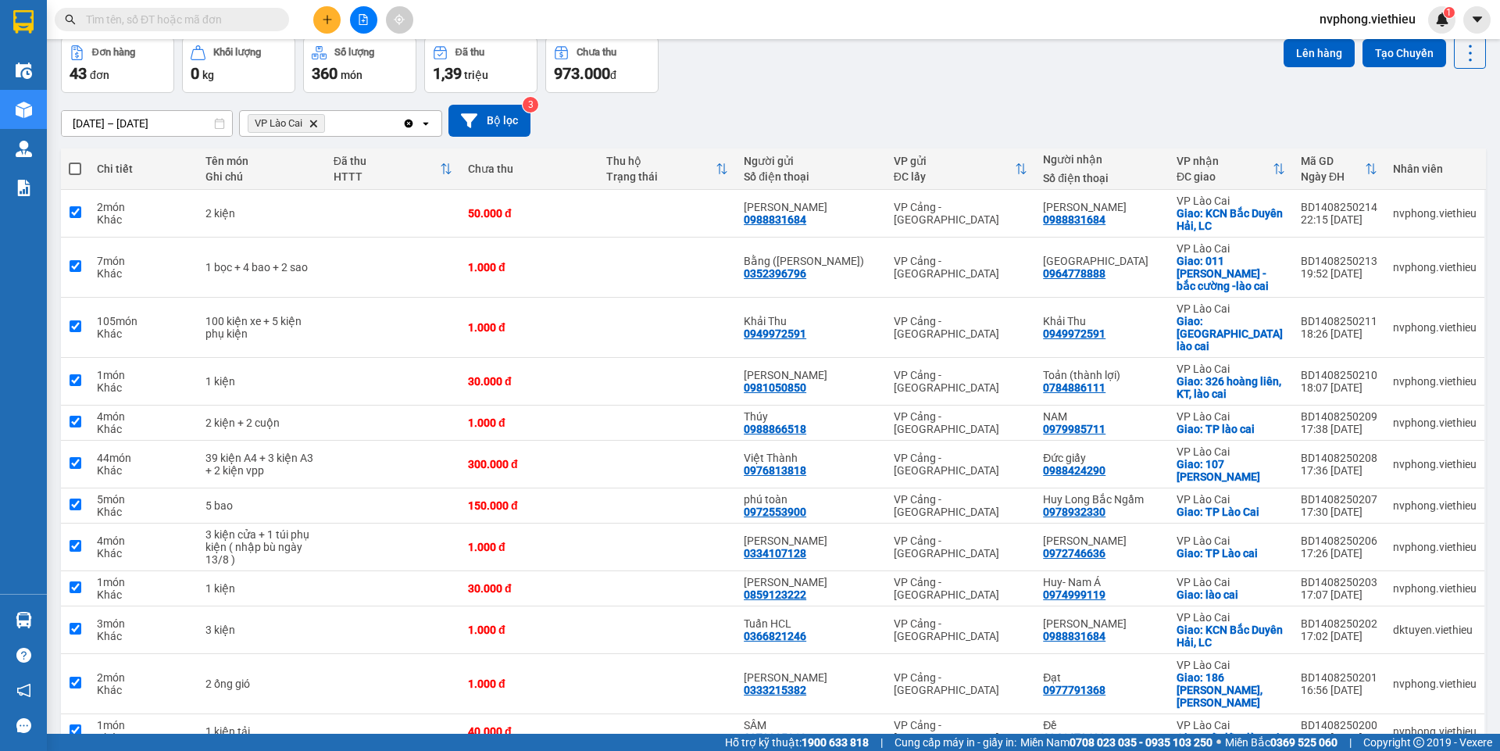
checkbox input "true"
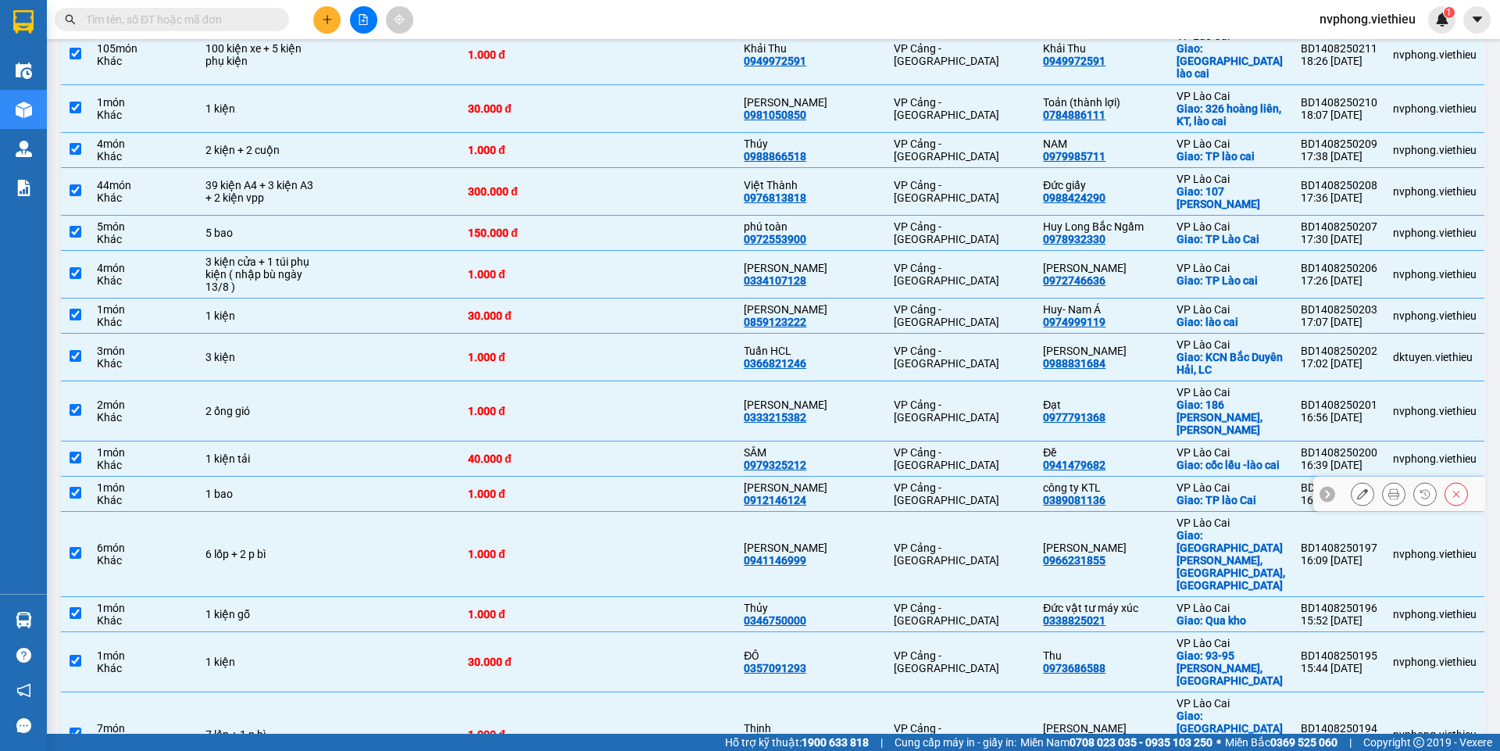
scroll to position [20, 0]
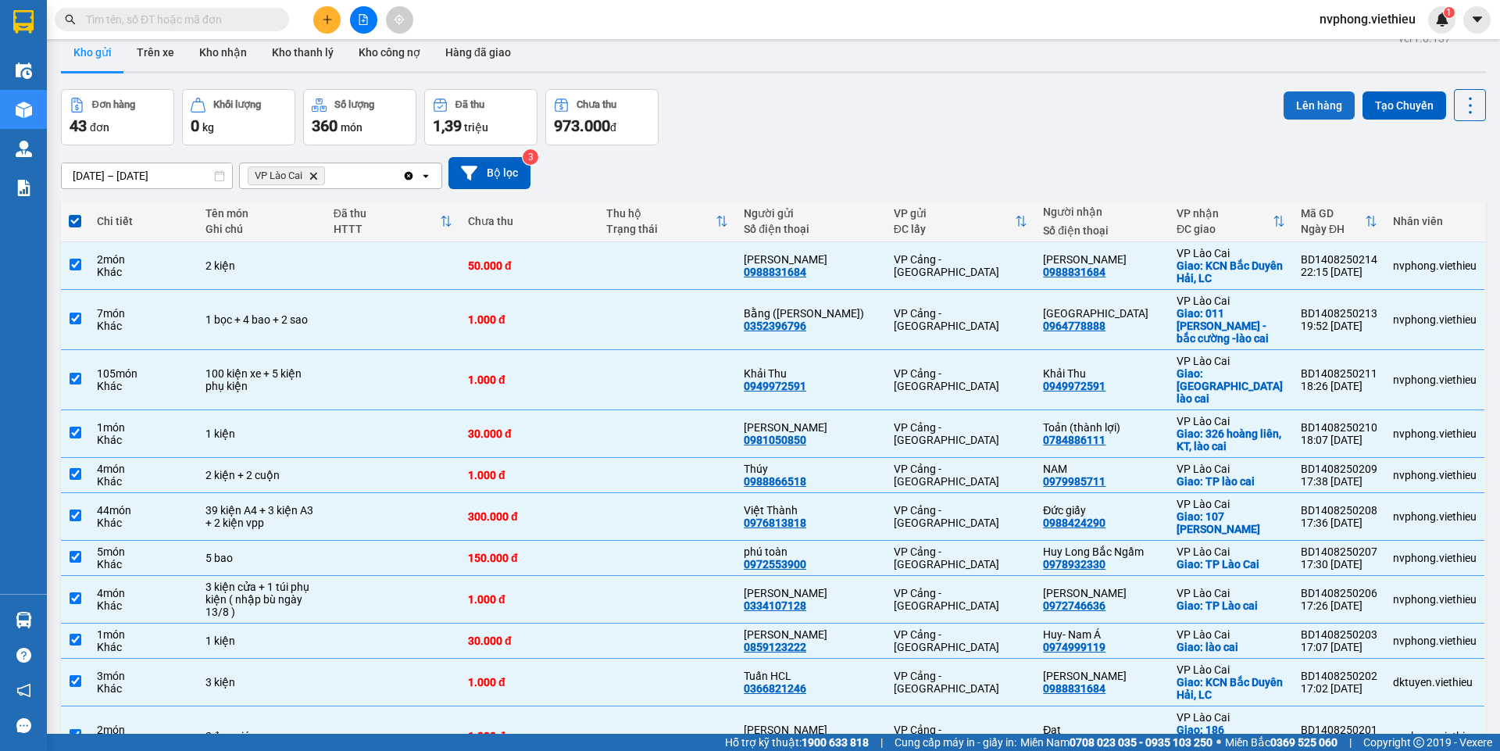
click at [1309, 98] on button "Lên hàng" at bounding box center [1319, 105] width 71 height 28
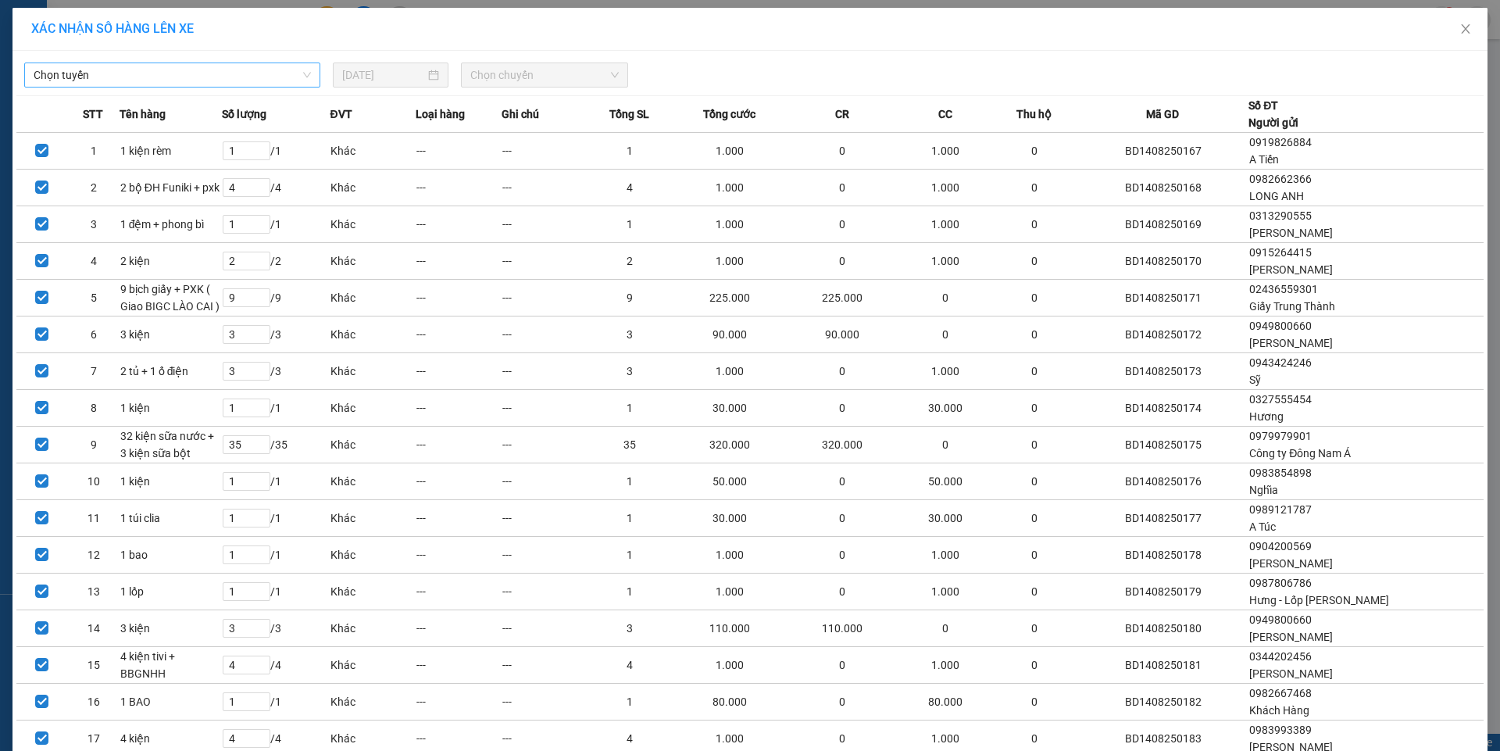
click at [70, 73] on span "Chọn tuyến" at bounding box center [172, 74] width 277 height 23
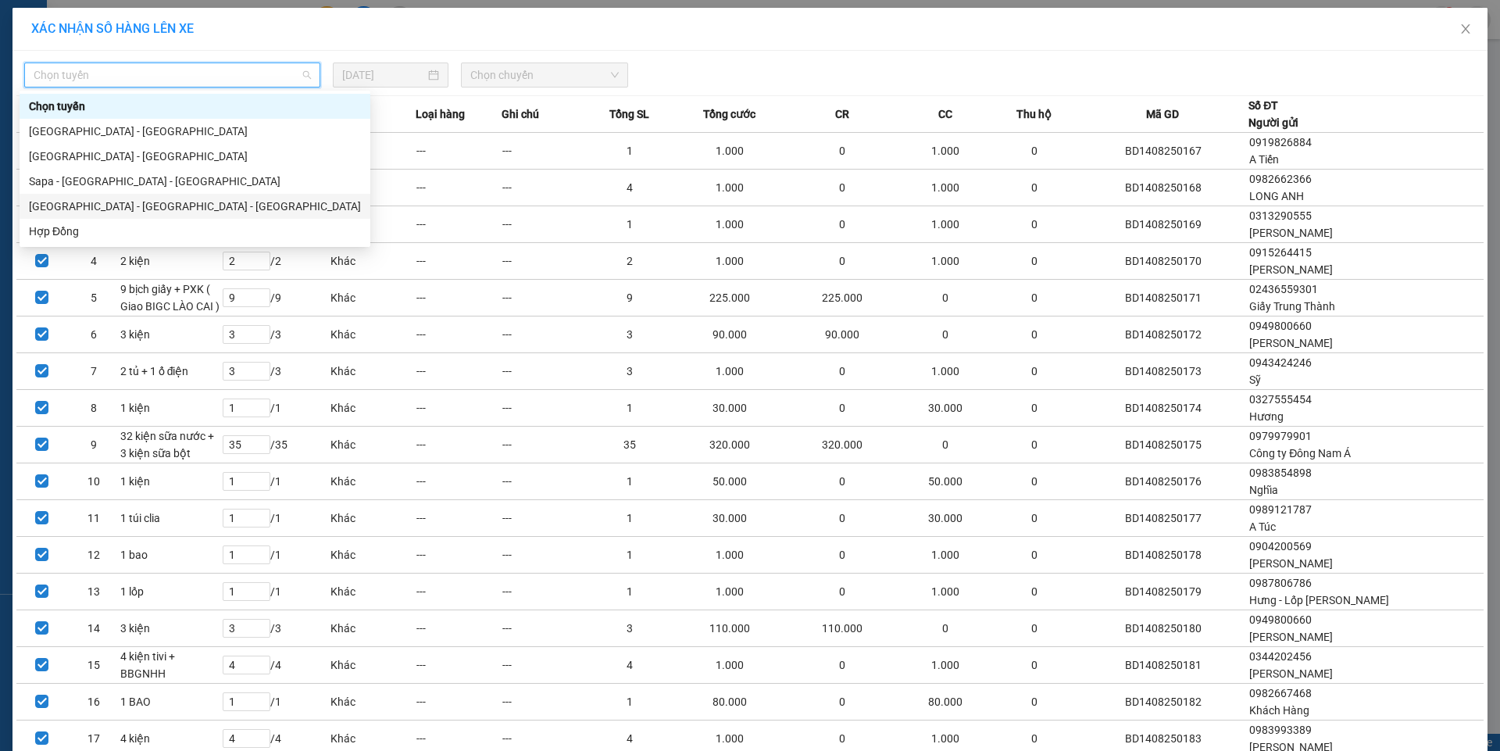
click at [84, 206] on div "[GEOGRAPHIC_DATA] - [GEOGRAPHIC_DATA] - [GEOGRAPHIC_DATA]" at bounding box center [195, 206] width 332 height 17
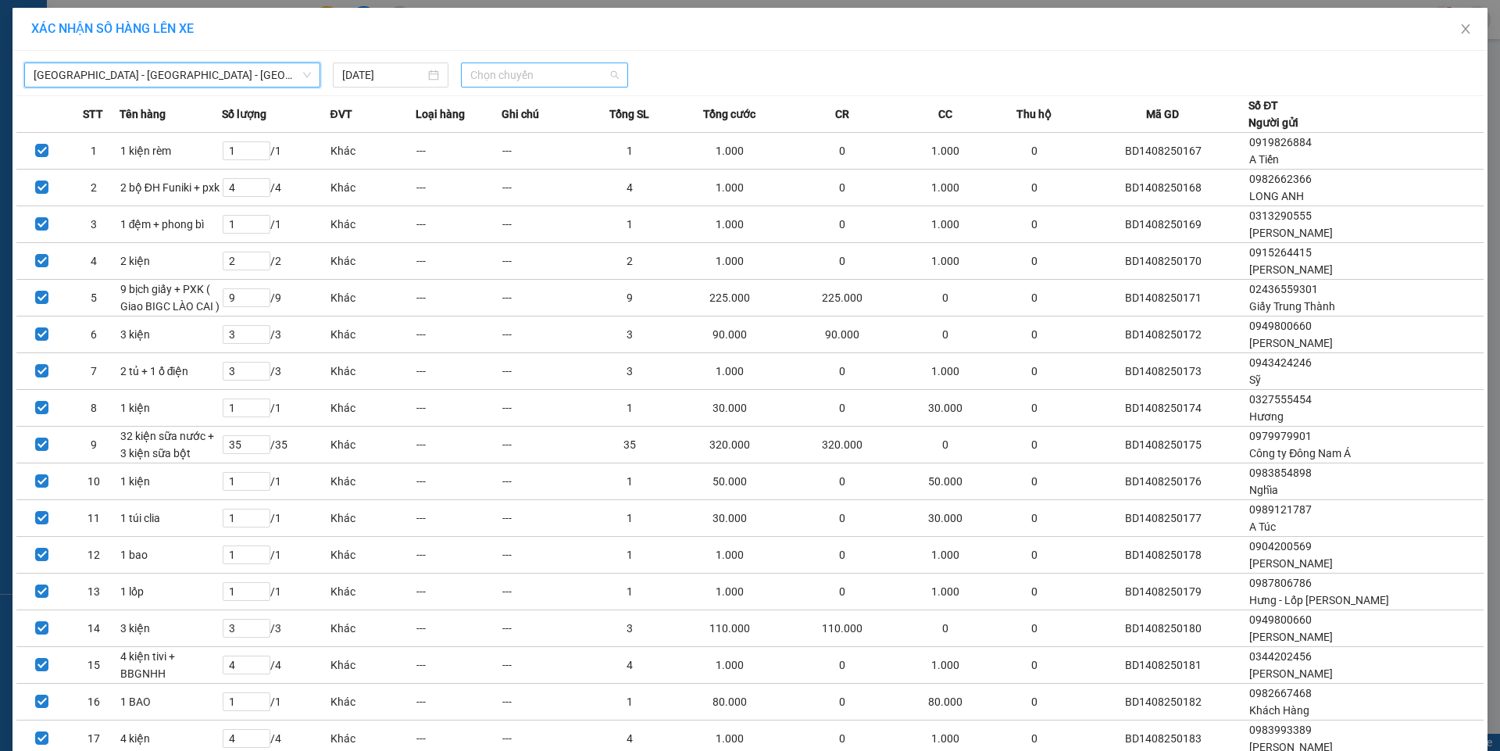
click at [494, 77] on span "Chọn chuyến" at bounding box center [544, 74] width 148 height 23
type input "23"
click at [539, 123] on div "Thêm chuyến " 23:00 "" at bounding box center [538, 132] width 166 height 27
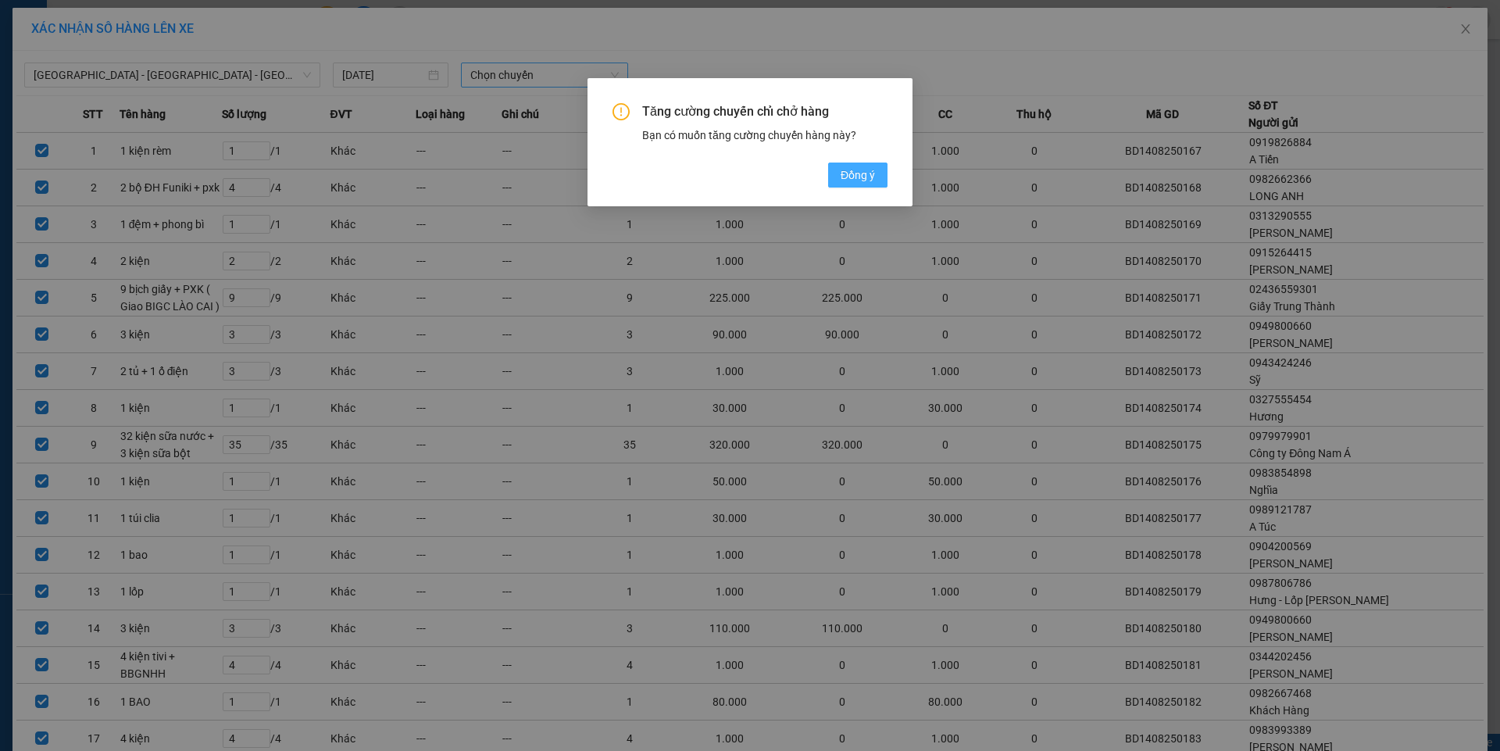
click at [859, 174] on span "Đồng ý" at bounding box center [858, 174] width 34 height 17
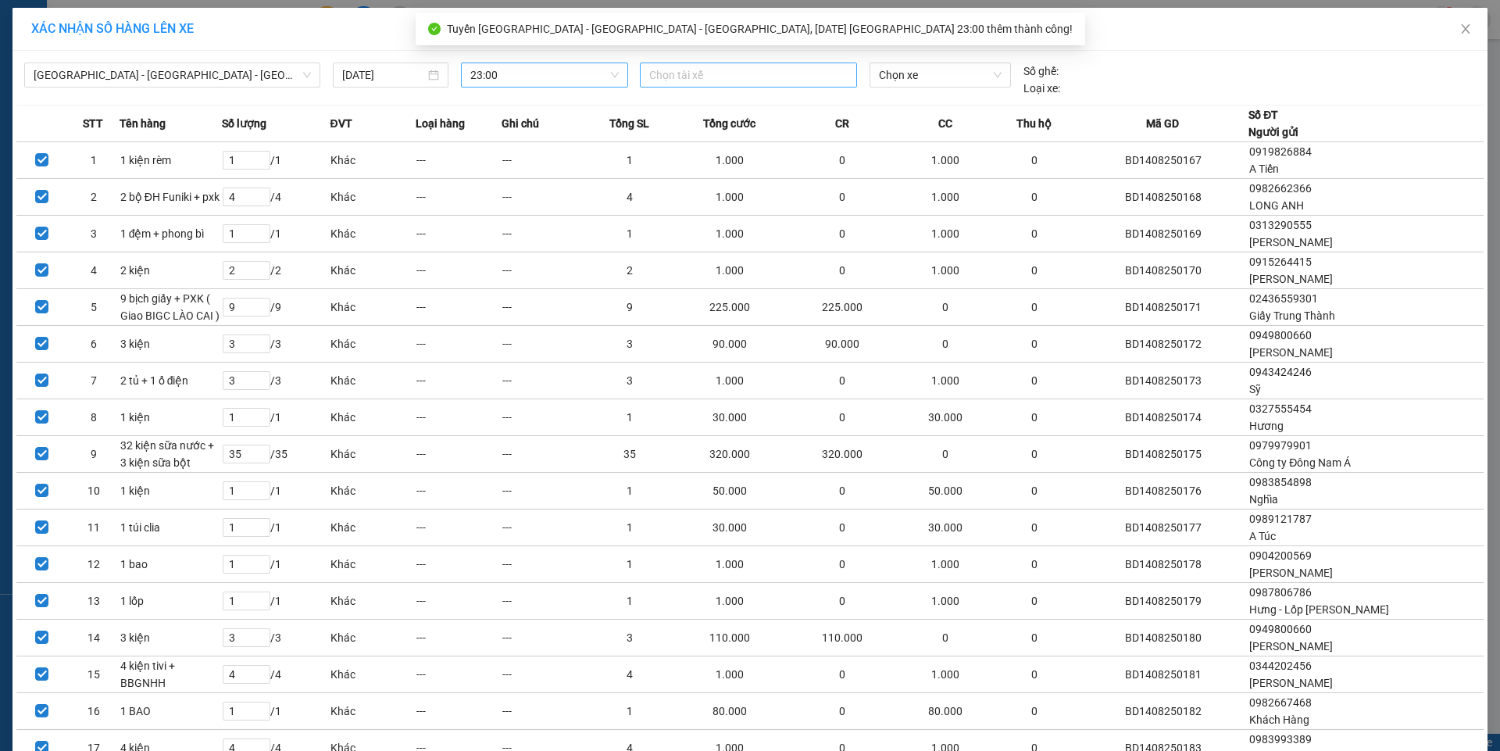
click at [754, 79] on div at bounding box center [748, 75] width 209 height 19
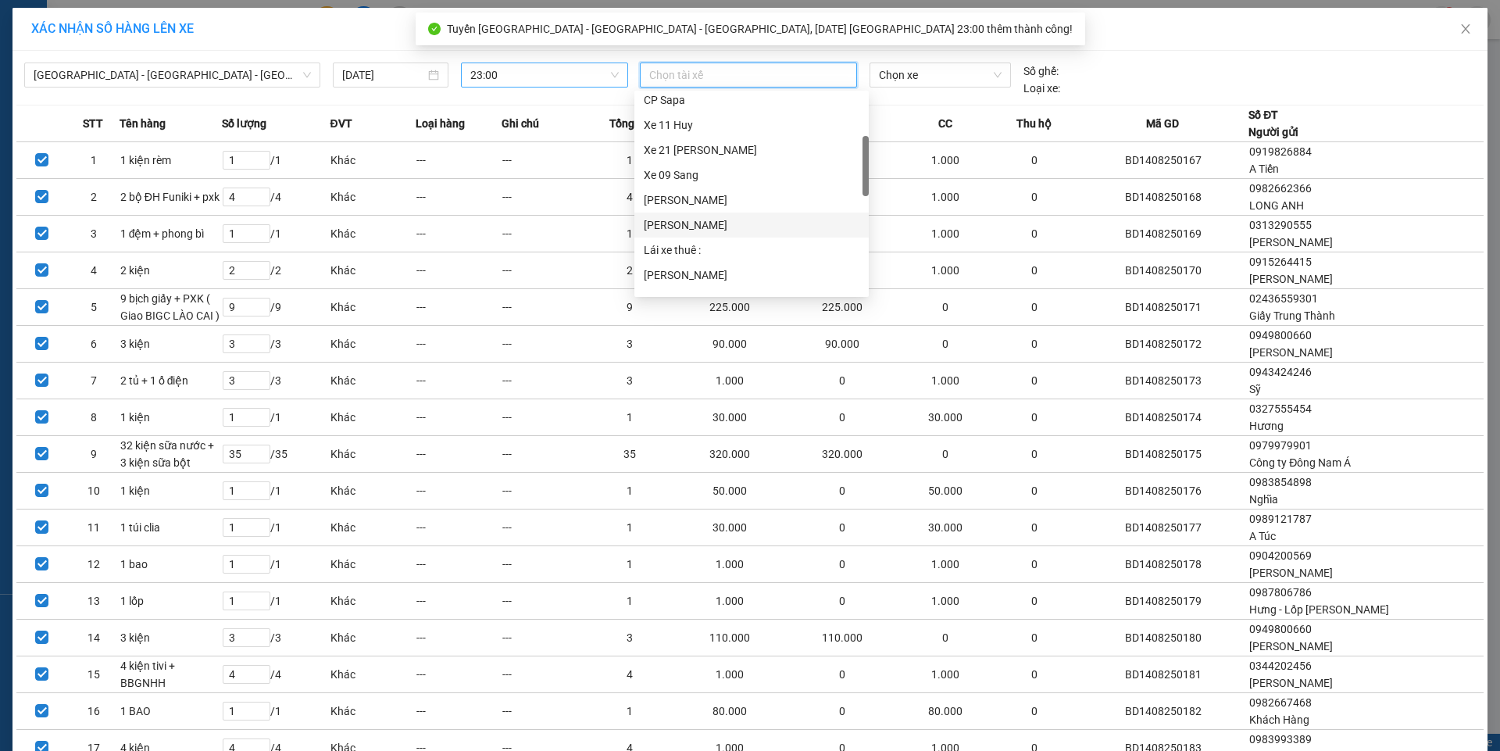
scroll to position [234, 0]
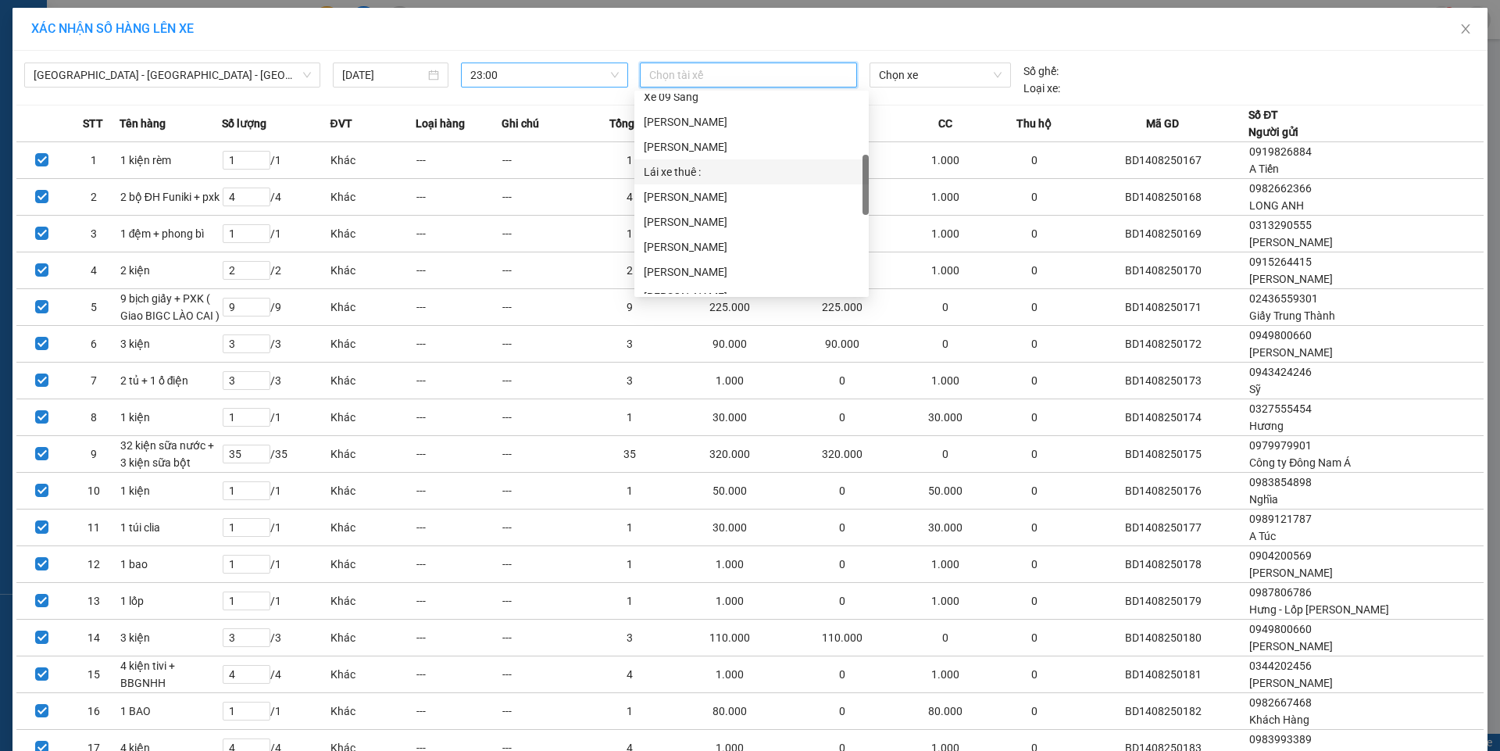
click at [691, 177] on div "Lái xe thuê :" at bounding box center [752, 171] width 216 height 17
click at [919, 81] on span "Chọn xe" at bounding box center [940, 74] width 122 height 23
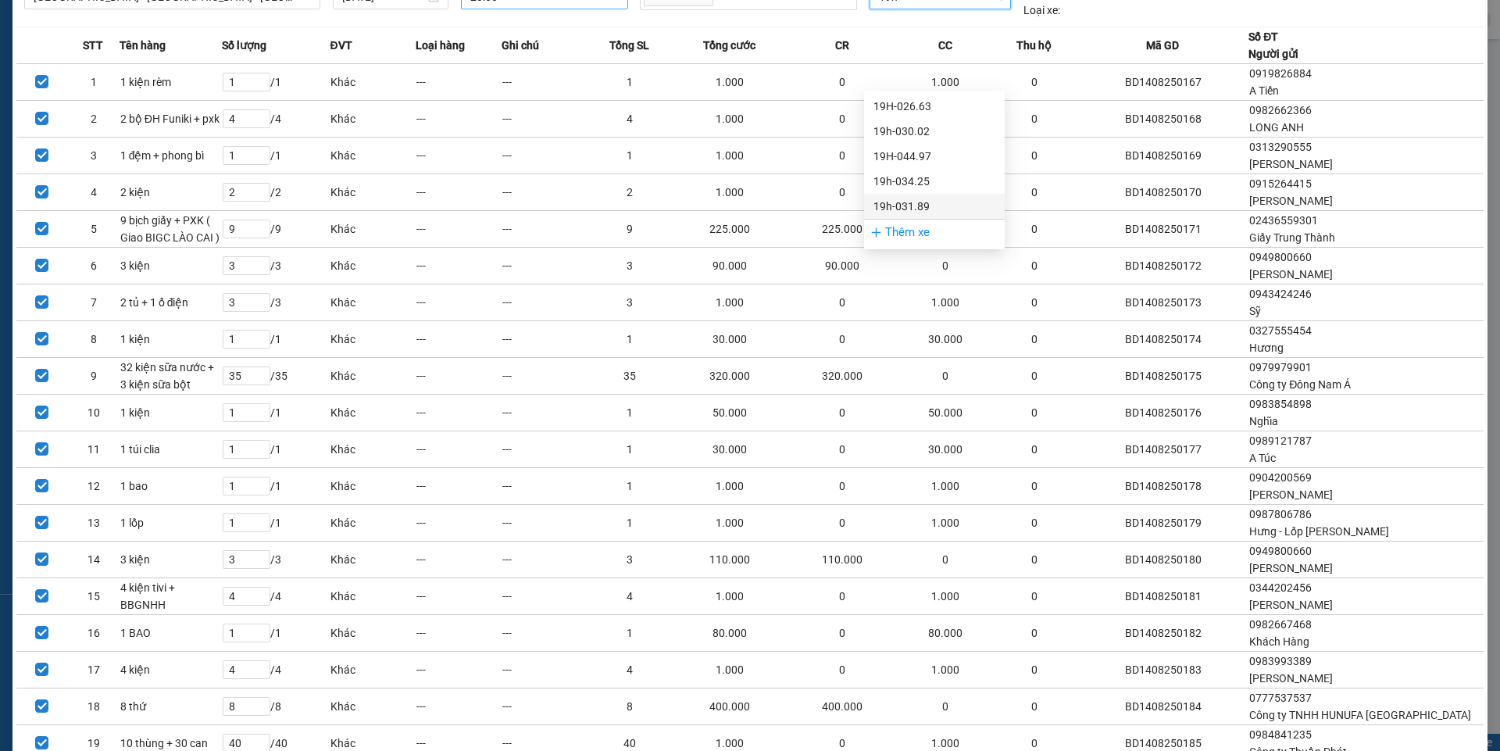
scroll to position [0, 0]
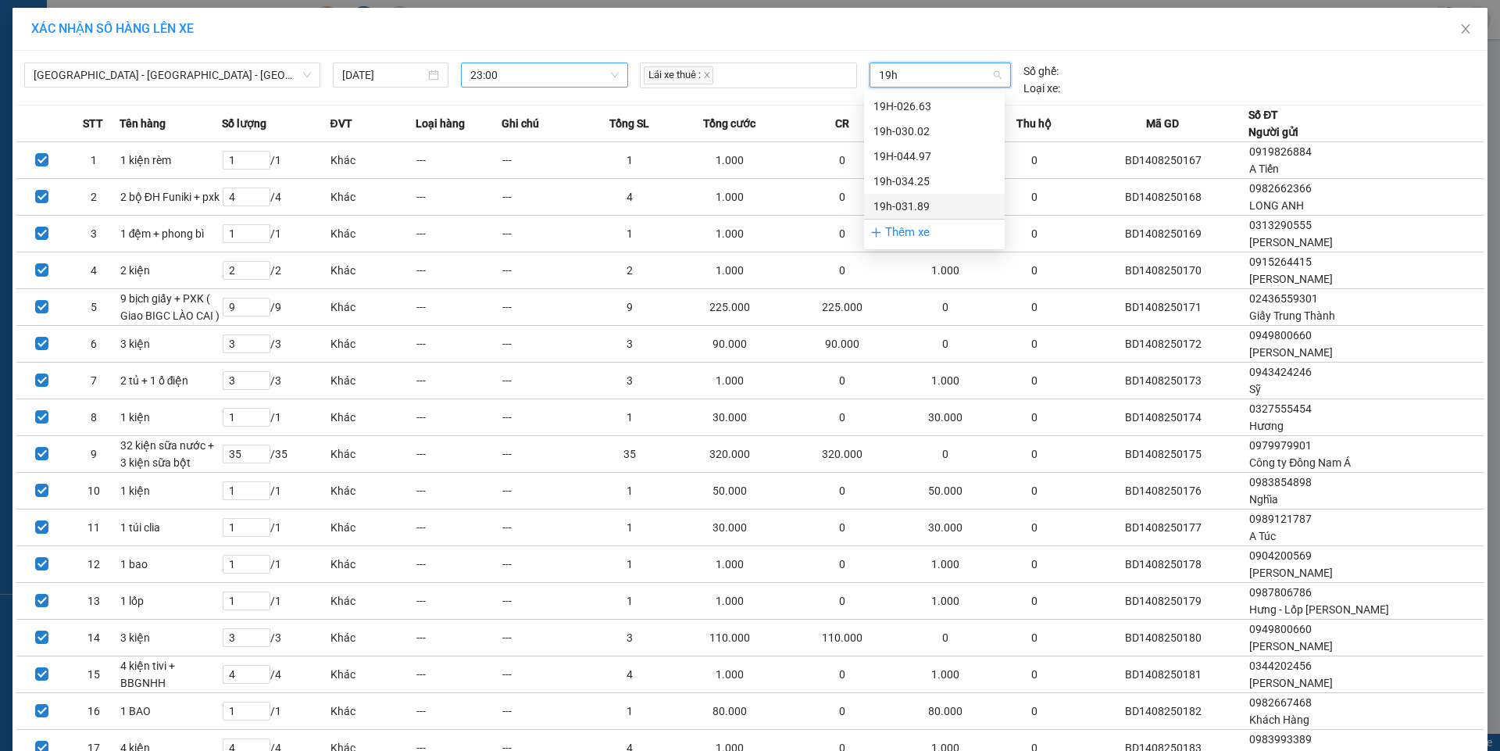
type input "19h"
click at [914, 230] on div "Thêm xe" at bounding box center [934, 232] width 141 height 27
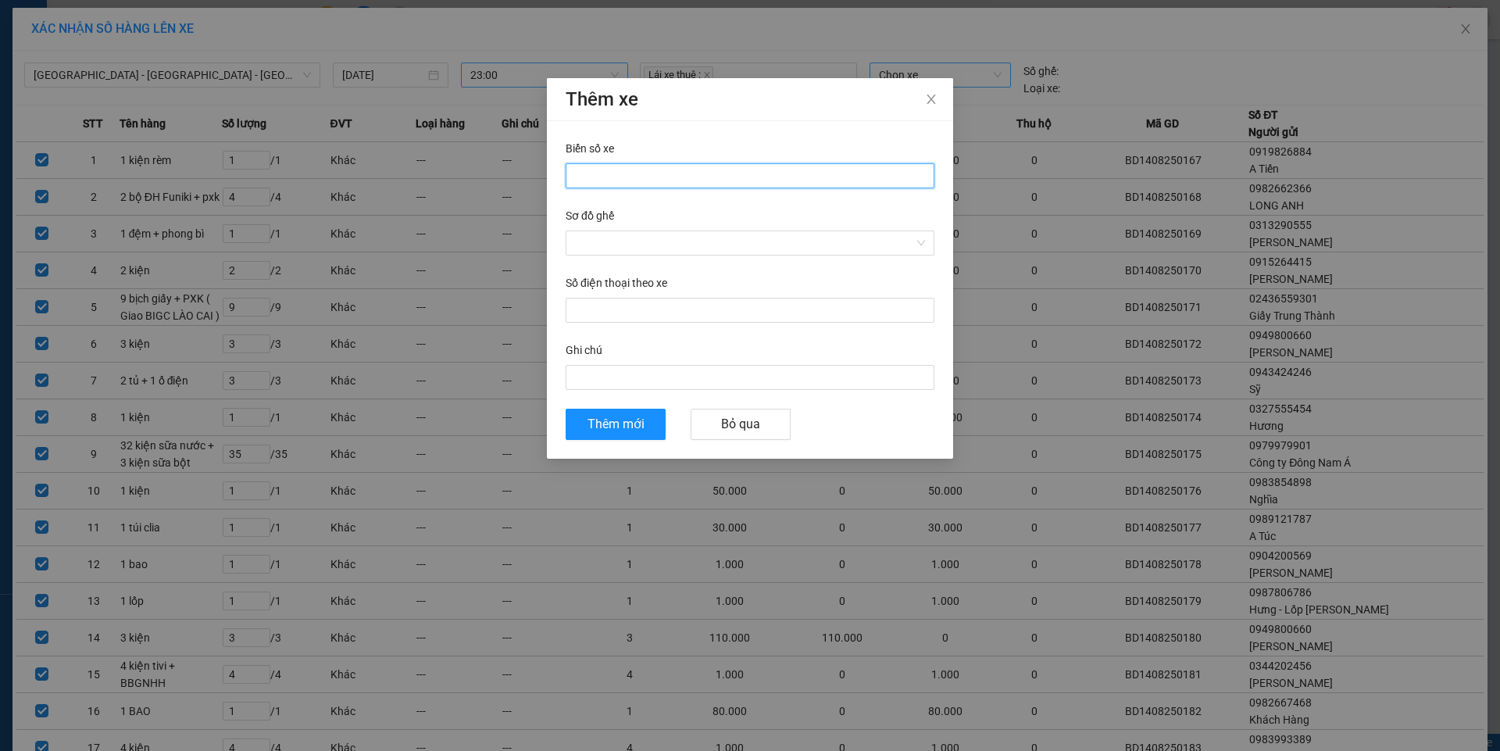
click at [650, 173] on input "Biển số xe" at bounding box center [750, 175] width 369 height 25
click at [618, 230] on div at bounding box center [750, 242] width 369 height 25
type input "19H-075.49"
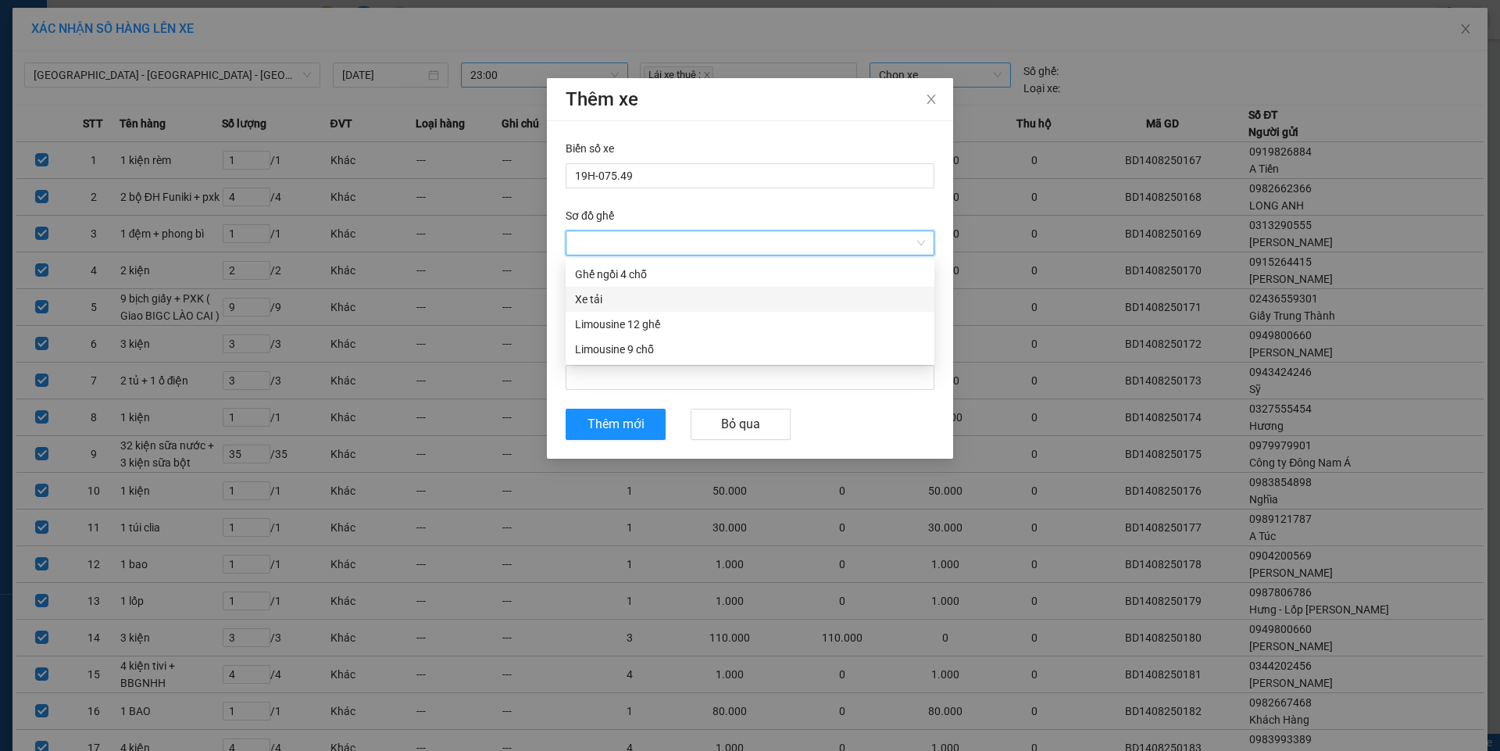
click at [591, 292] on div "Xe tải" at bounding box center [750, 299] width 350 height 17
click at [626, 434] on button "Thêm mới" at bounding box center [616, 424] width 100 height 31
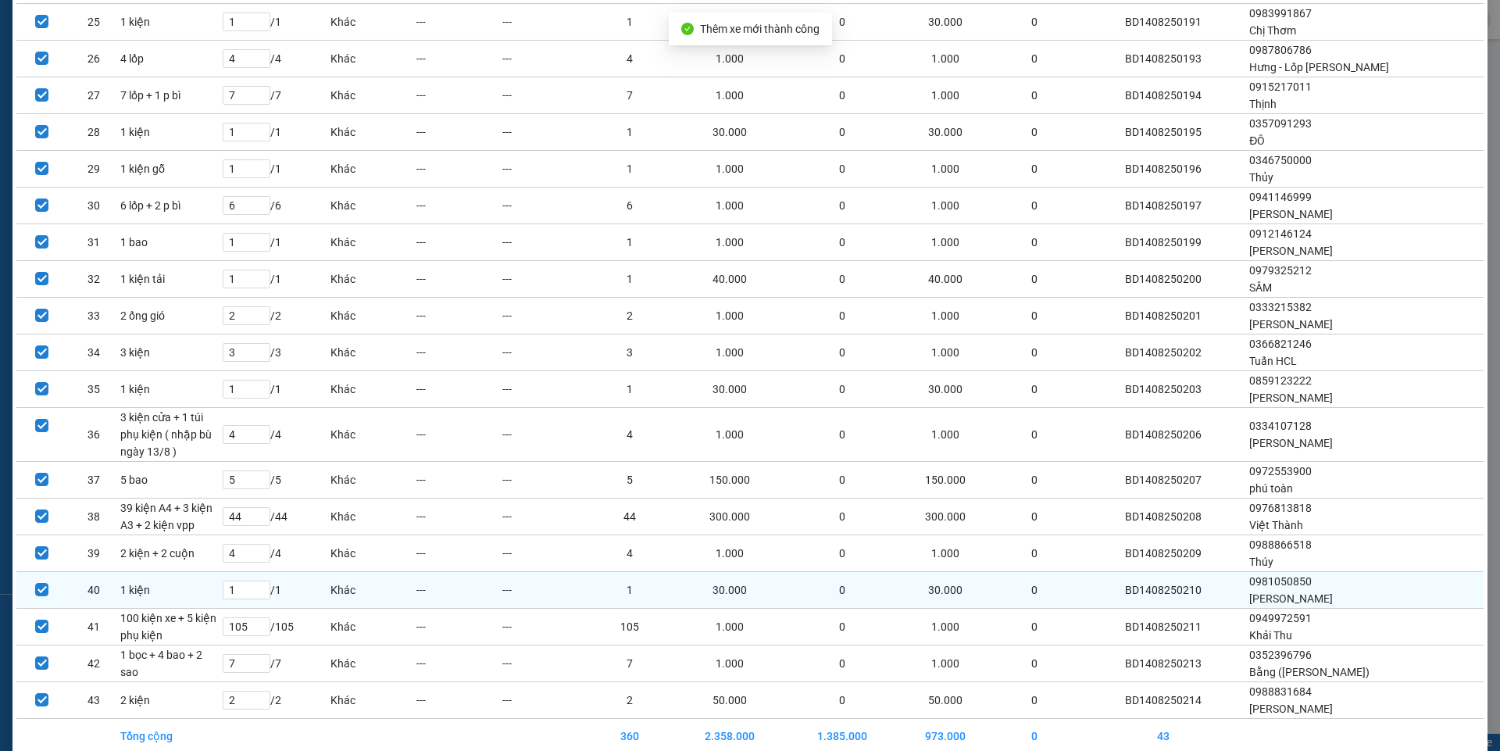
scroll to position [1111, 0]
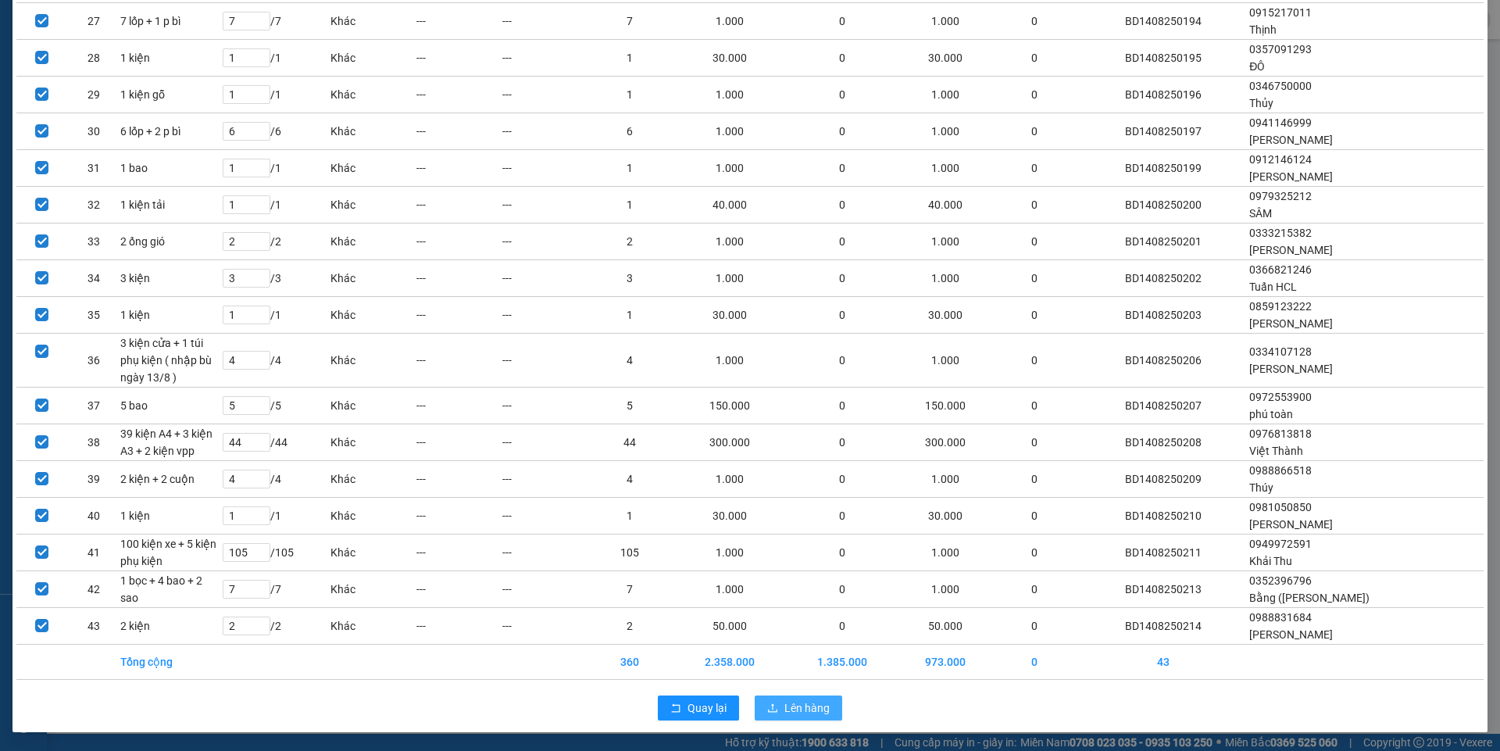
click at [800, 709] on span "Lên hàng" at bounding box center [806, 707] width 45 height 17
